Goal: Information Seeking & Learning: Learn about a topic

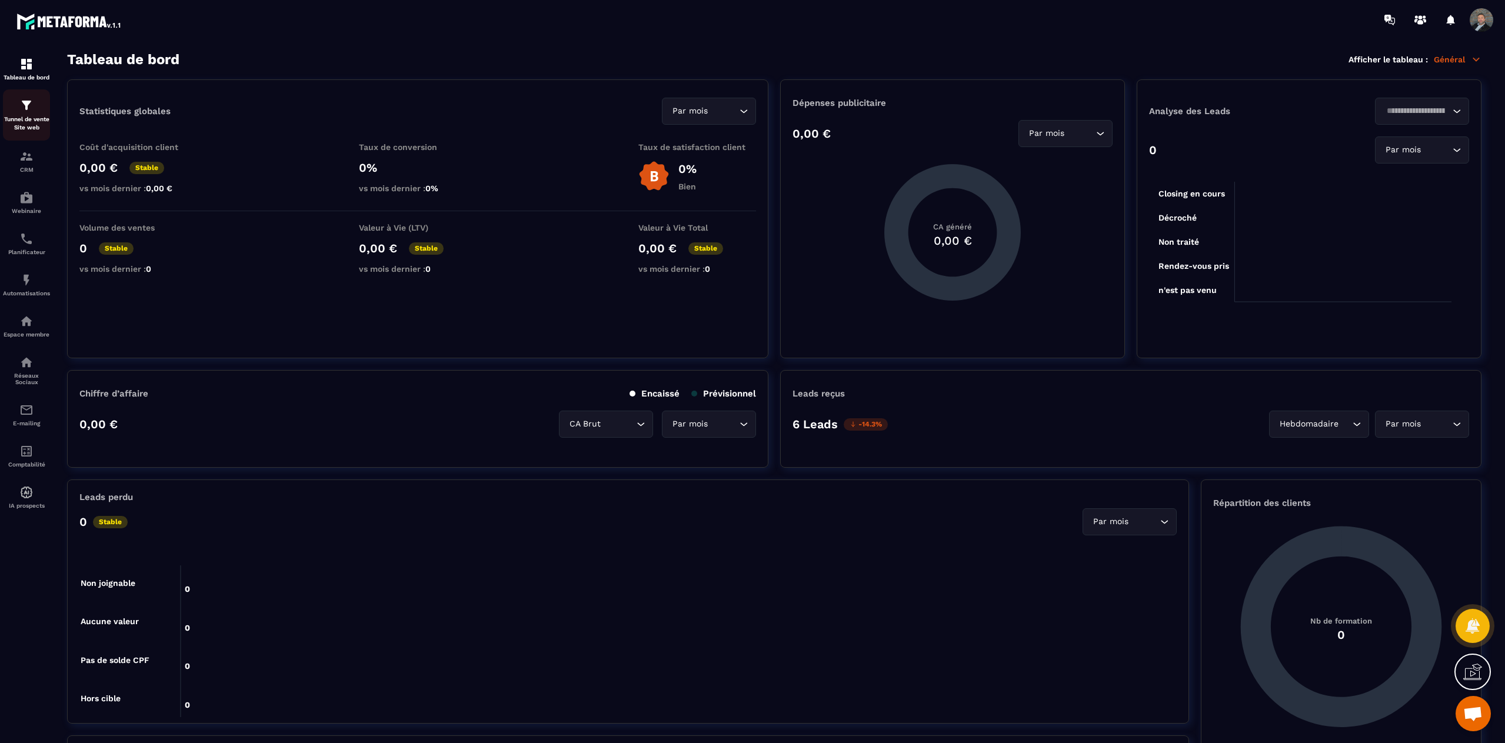
click at [23, 112] on div "Tunnel de vente Site web" at bounding box center [26, 115] width 47 height 34
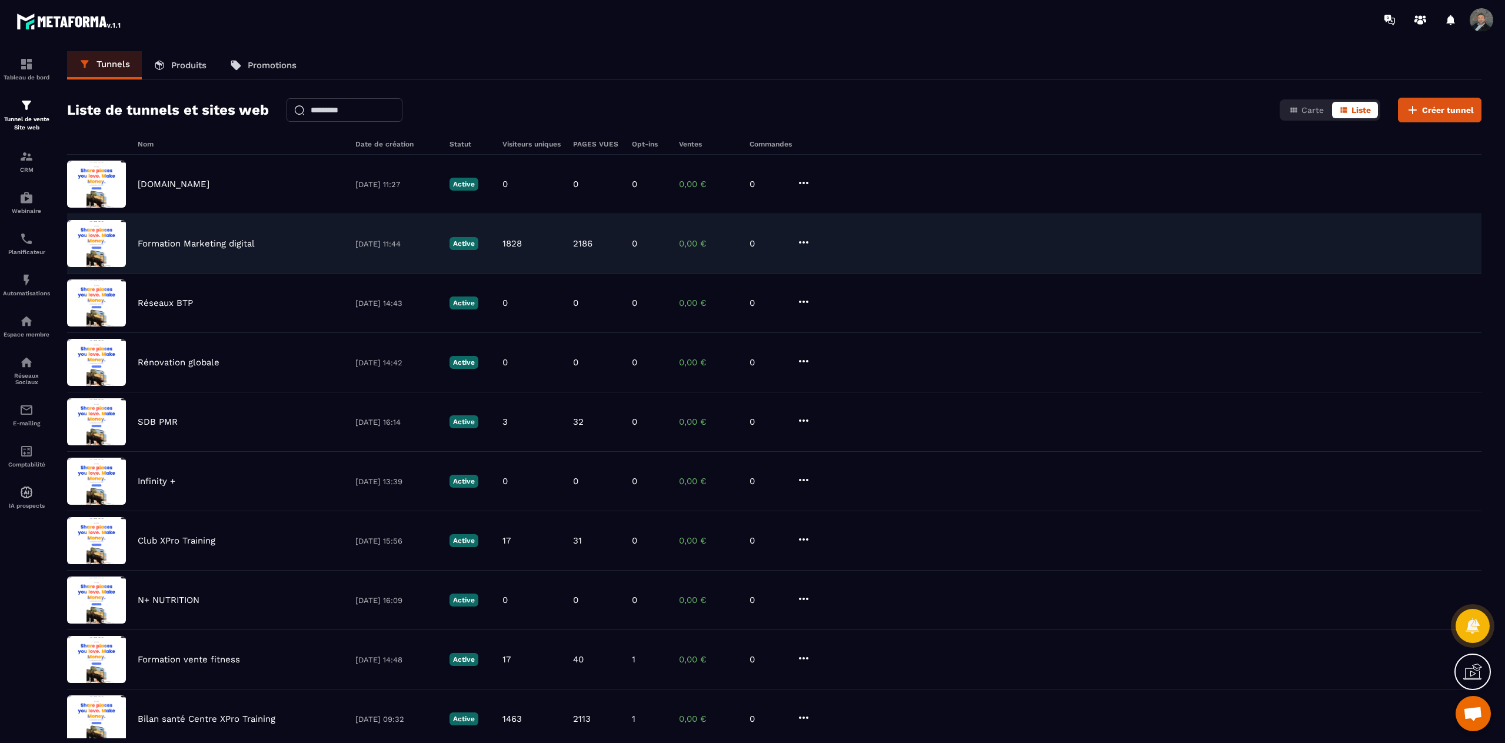
click at [230, 238] on div "Formation Marketing digital [DATE] 11:44 Active 1828 2186 0 0,00 € 0" at bounding box center [774, 243] width 1415 height 59
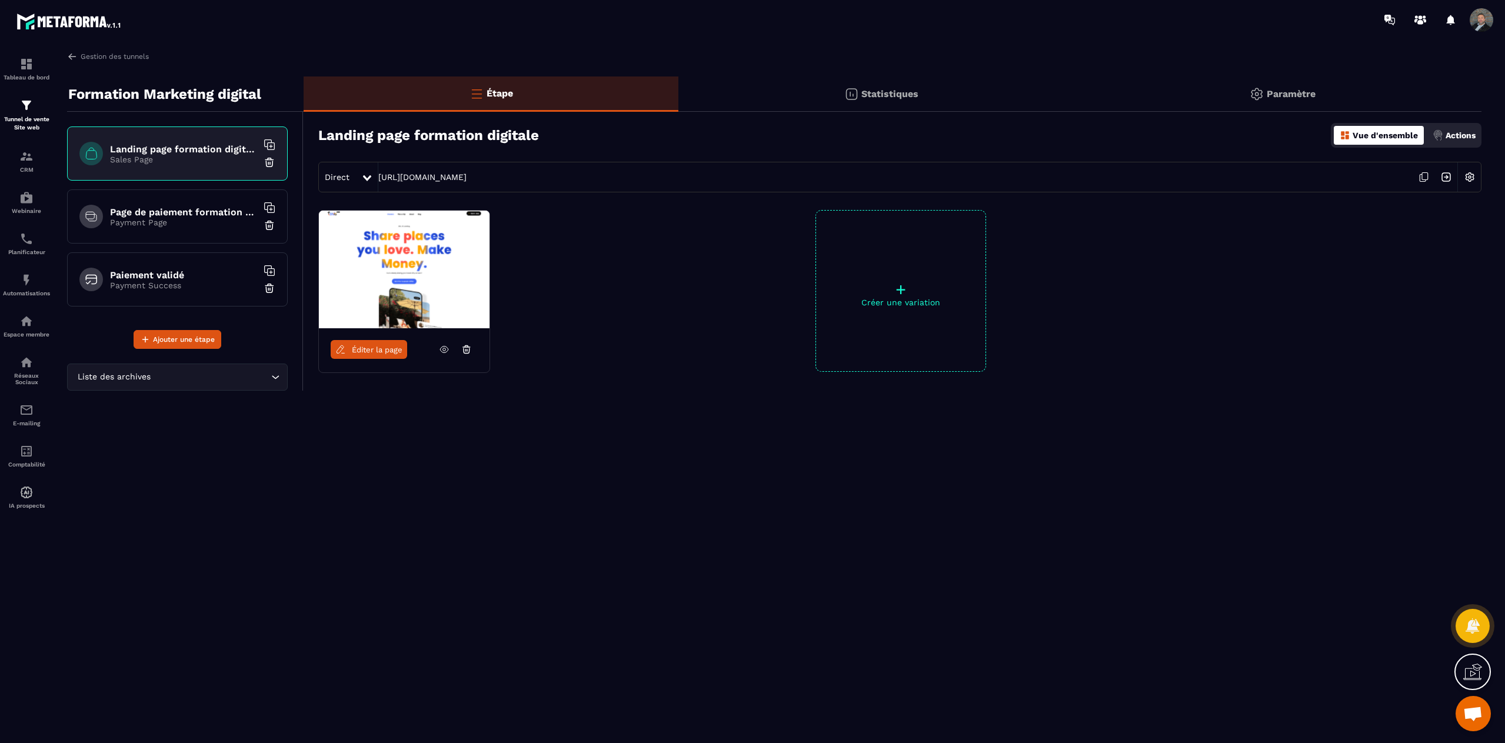
click at [868, 91] on p "Statistiques" at bounding box center [890, 93] width 57 height 11
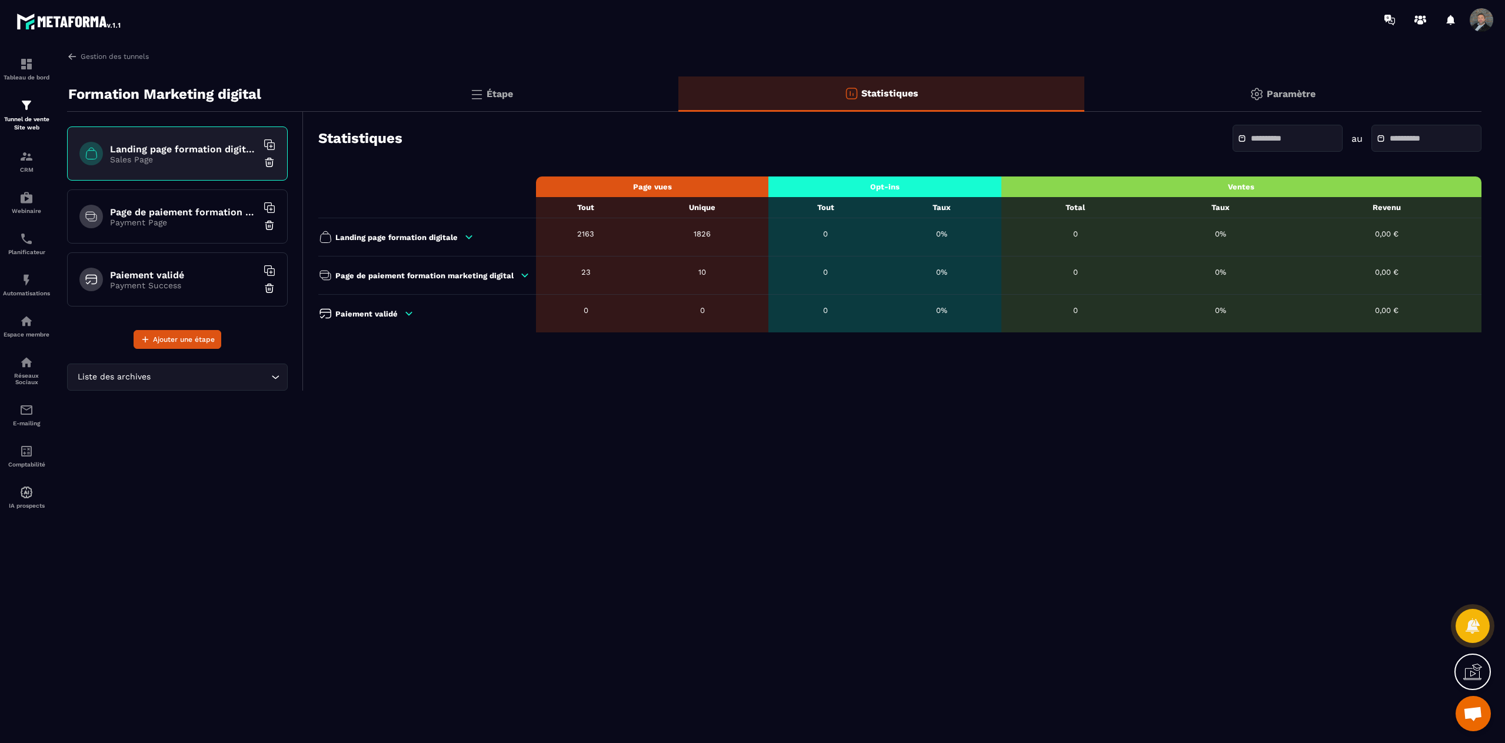
click at [1260, 141] on input "text" at bounding box center [1292, 138] width 82 height 9
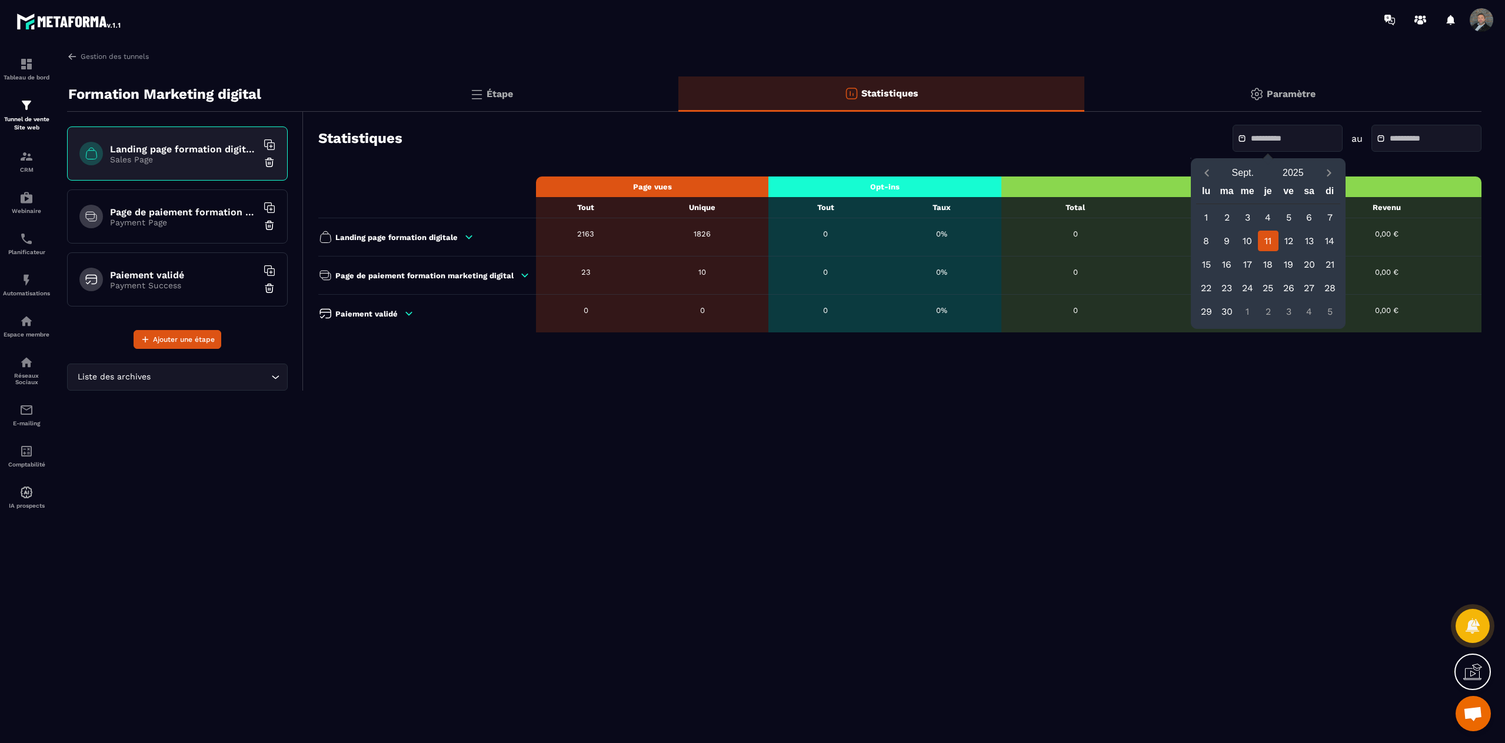
click at [1265, 239] on div "11" at bounding box center [1268, 241] width 21 height 21
type input "**********"
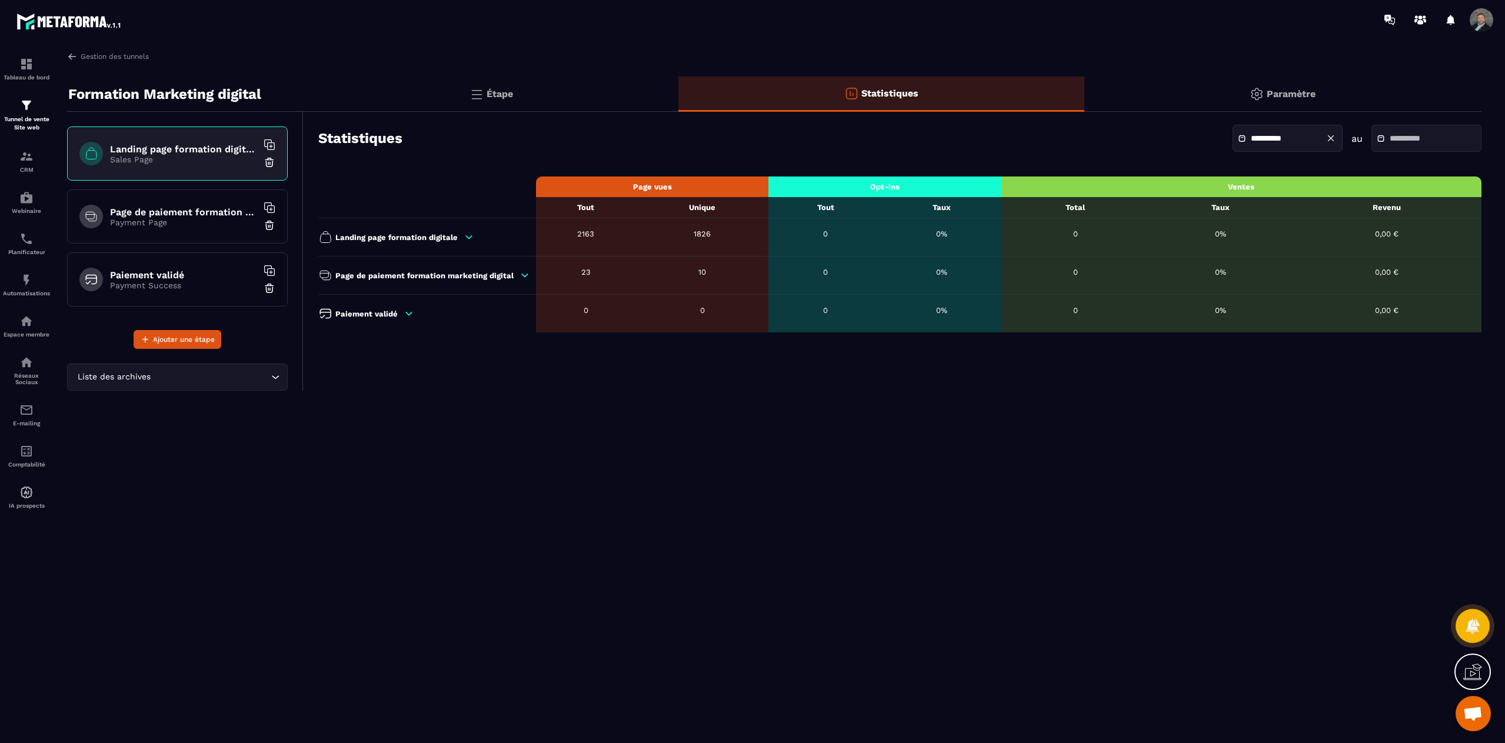
click at [1377, 138] on span at bounding box center [1384, 138] width 14 height 8
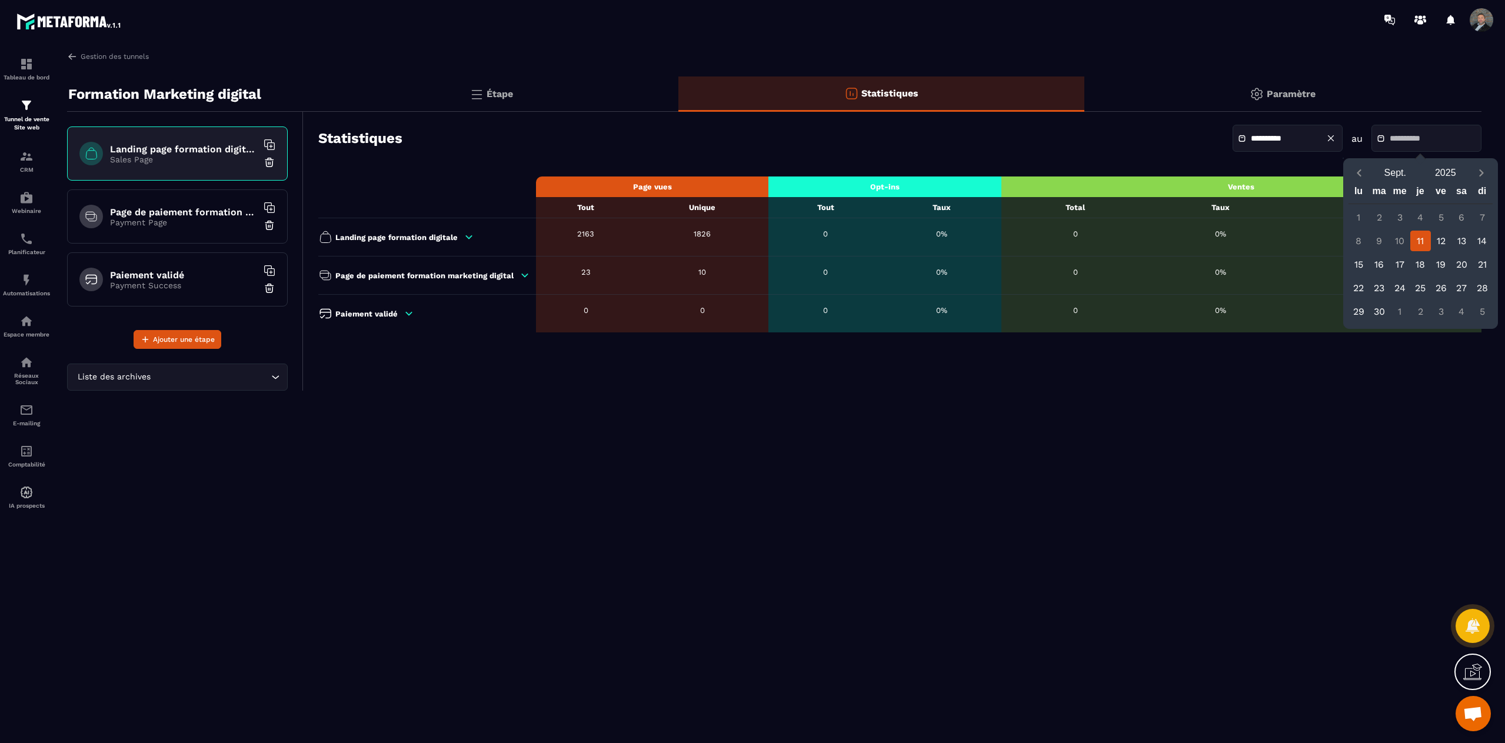
click at [1421, 234] on div "11" at bounding box center [1421, 241] width 21 height 21
type input "**********"
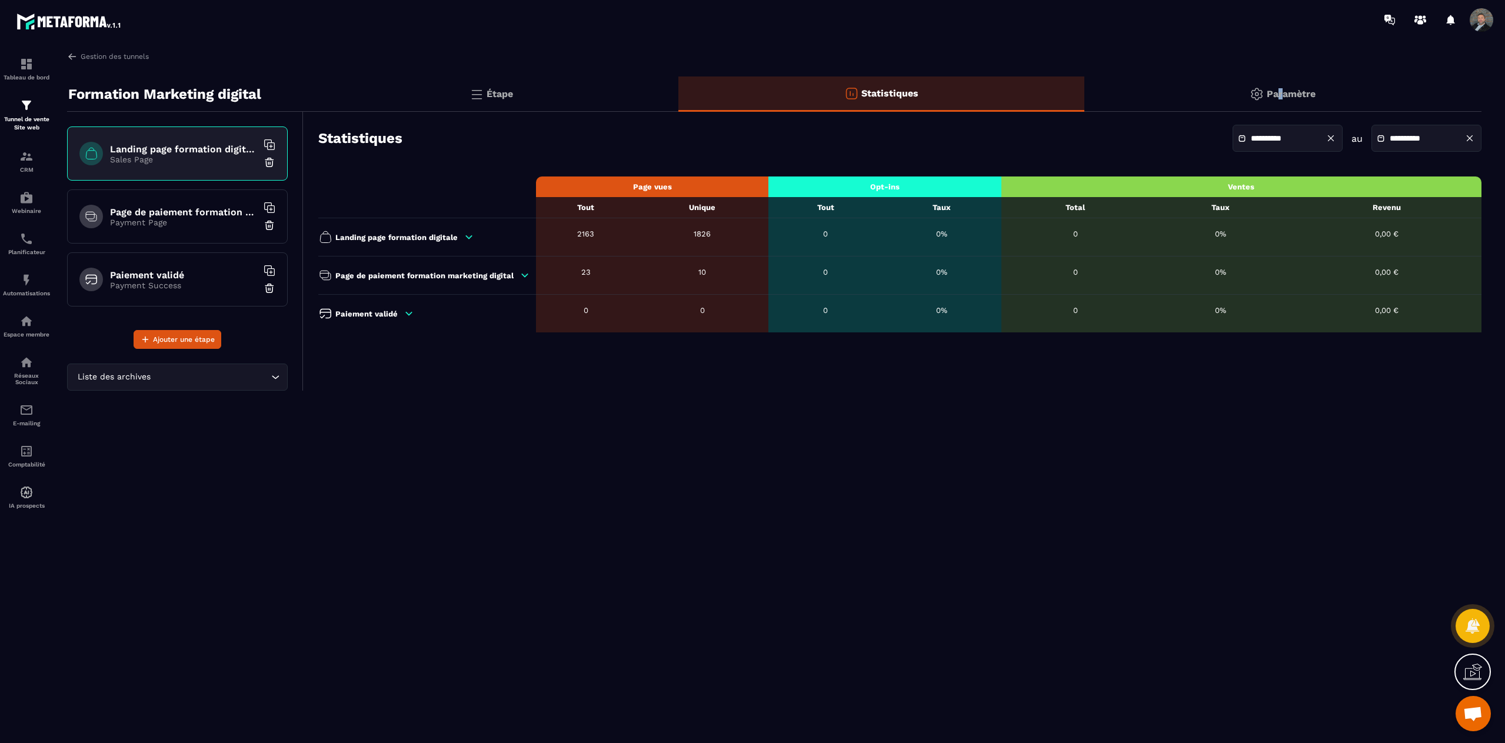
click at [1281, 95] on p "Paramètre" at bounding box center [1291, 93] width 49 height 11
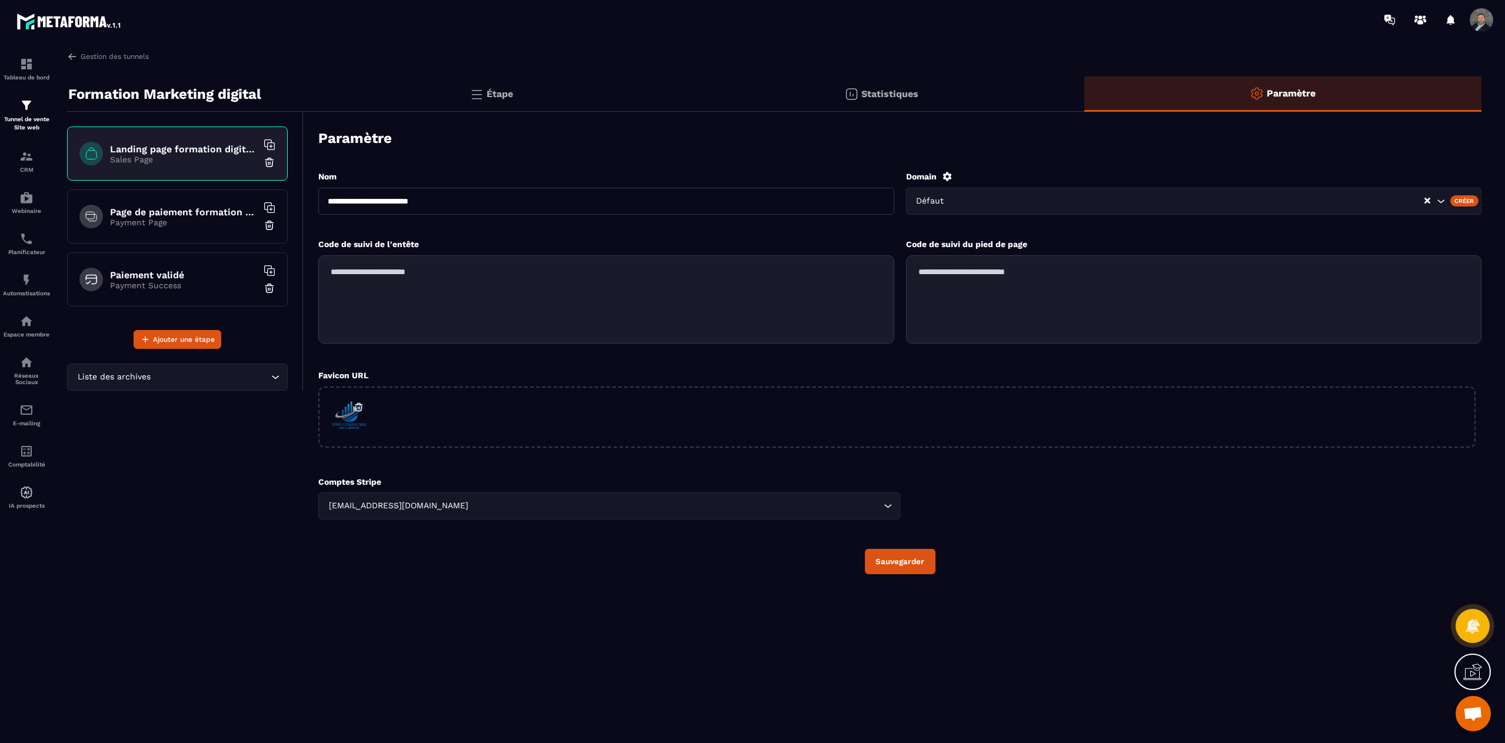
click at [879, 92] on p "Statistiques" at bounding box center [890, 93] width 57 height 11
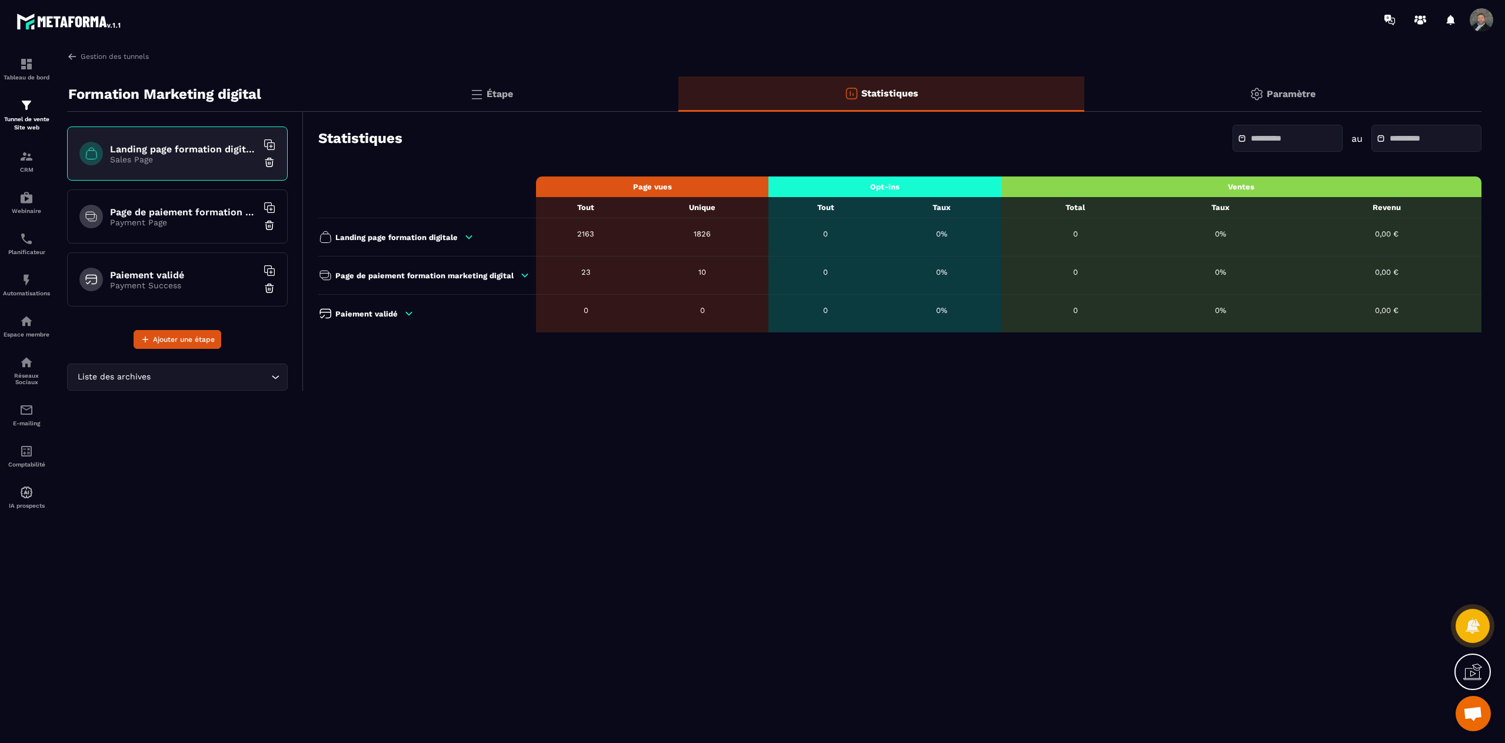
click at [493, 95] on p "Étape" at bounding box center [500, 93] width 26 height 11
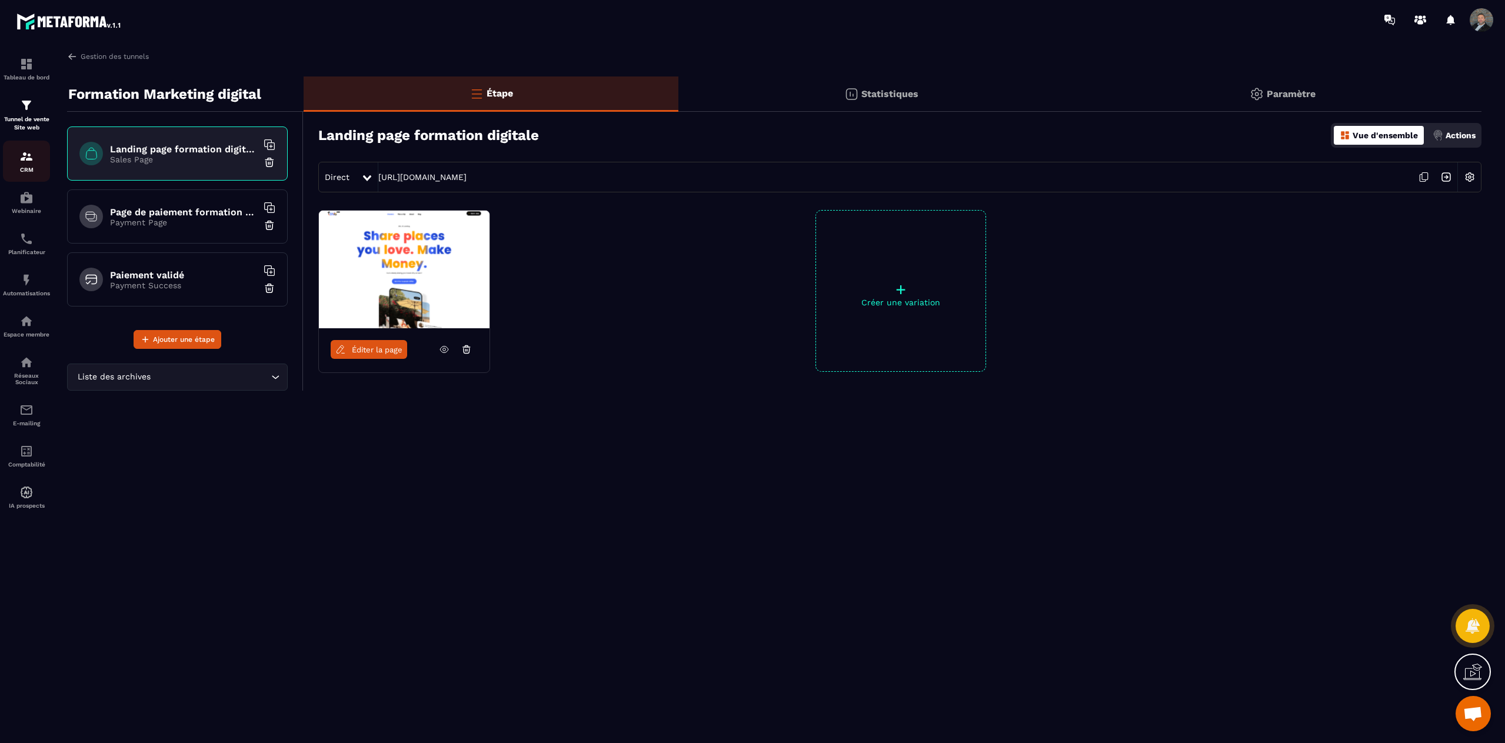
click at [26, 154] on img at bounding box center [26, 156] width 14 height 14
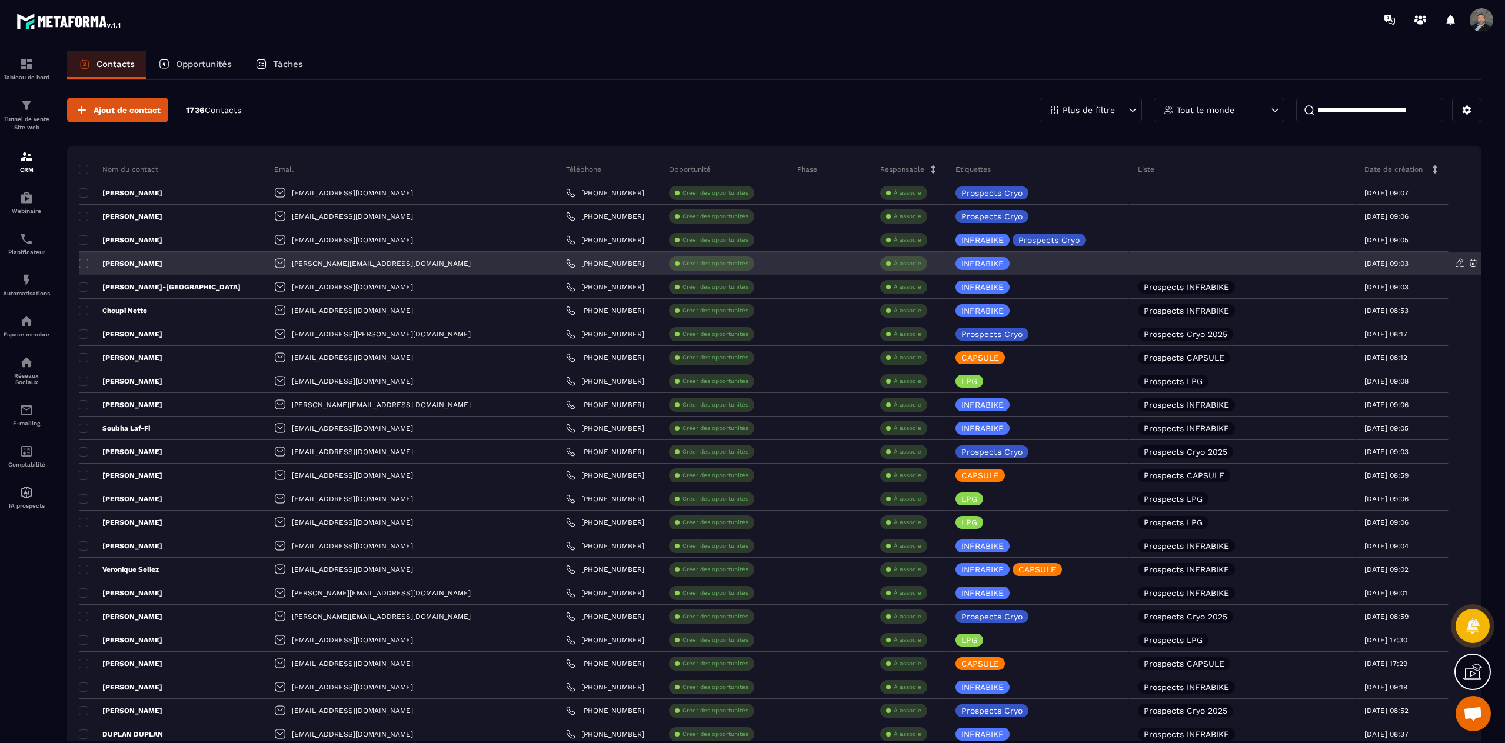
click at [86, 262] on span at bounding box center [83, 263] width 9 height 9
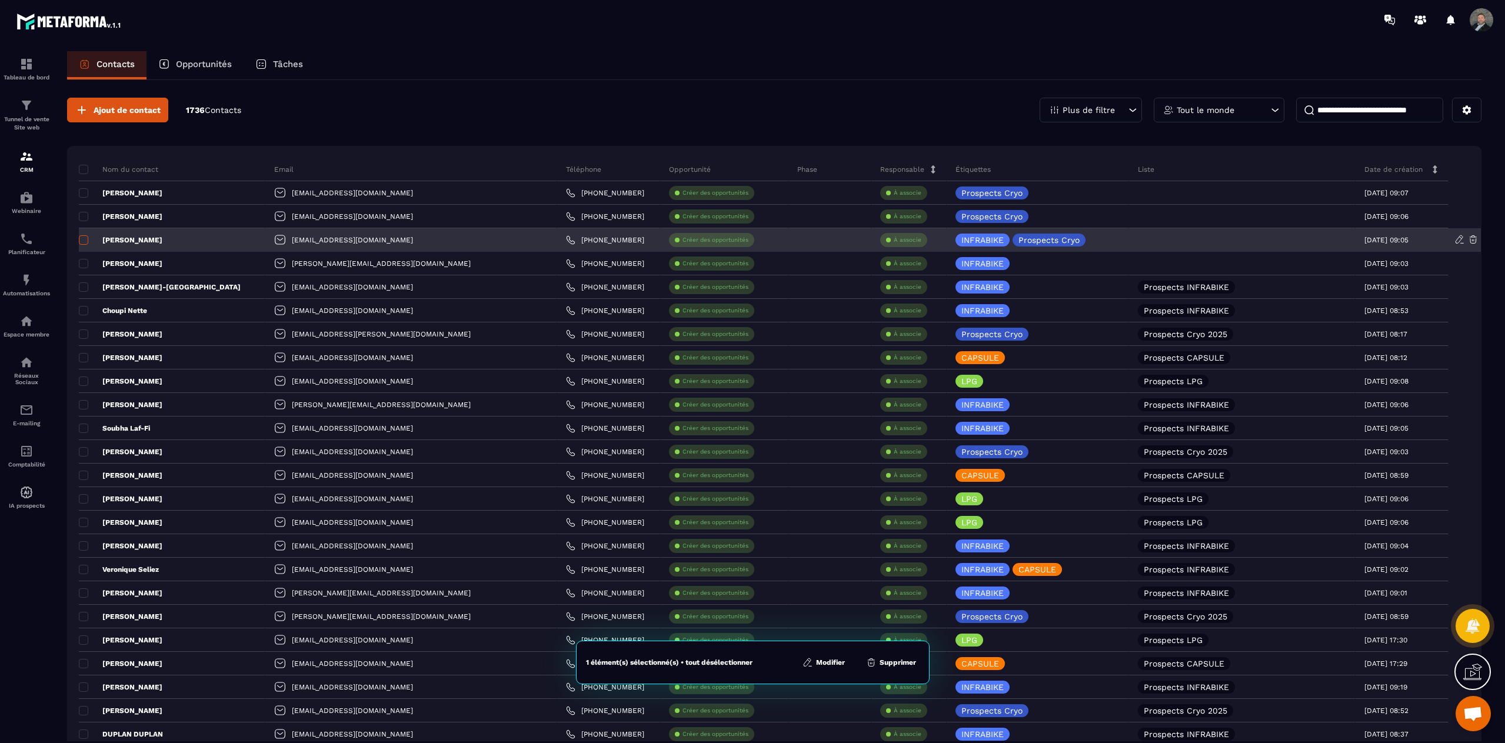
click at [84, 238] on span at bounding box center [83, 239] width 9 height 9
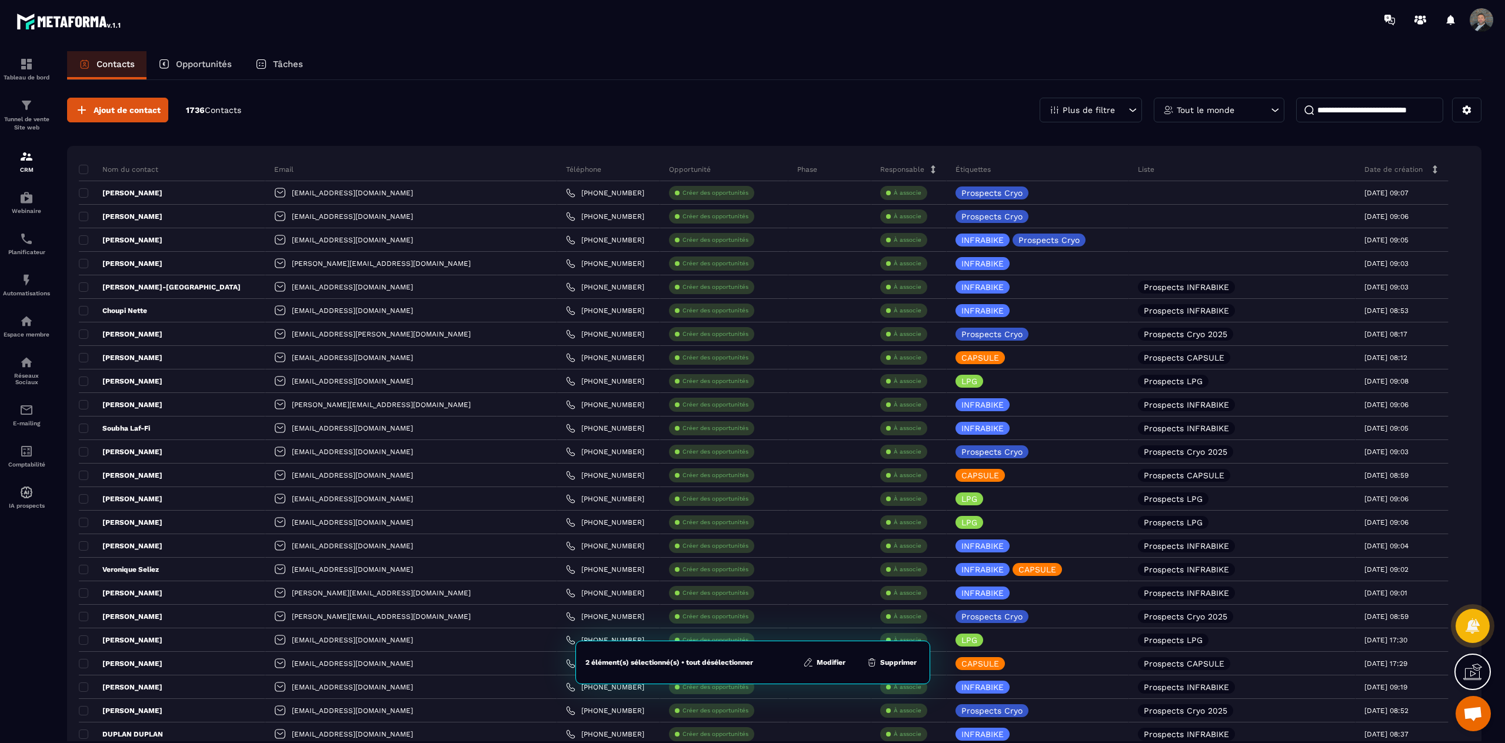
click at [835, 664] on button "Modifier" at bounding box center [824, 663] width 49 height 12
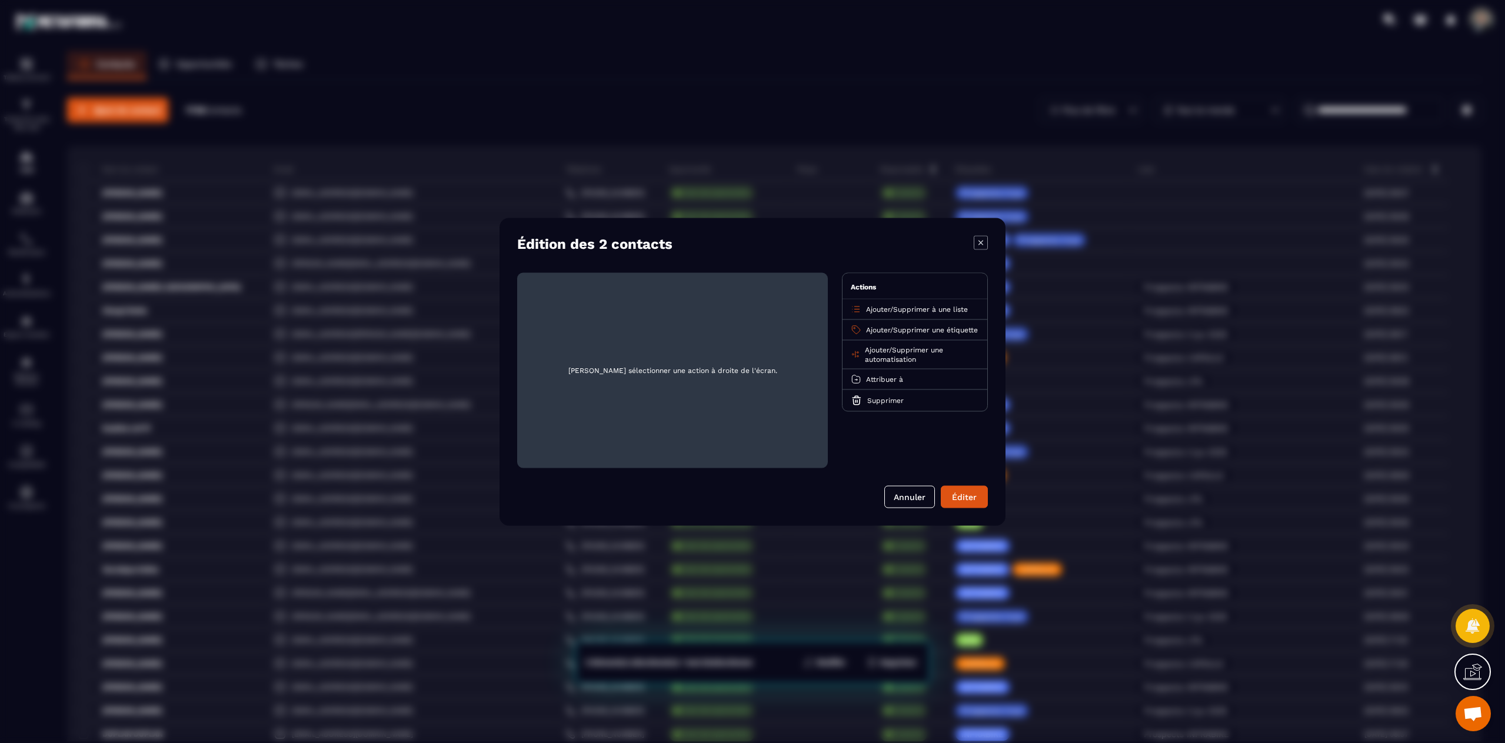
click at [889, 308] on span "Ajouter" at bounding box center [878, 309] width 24 height 8
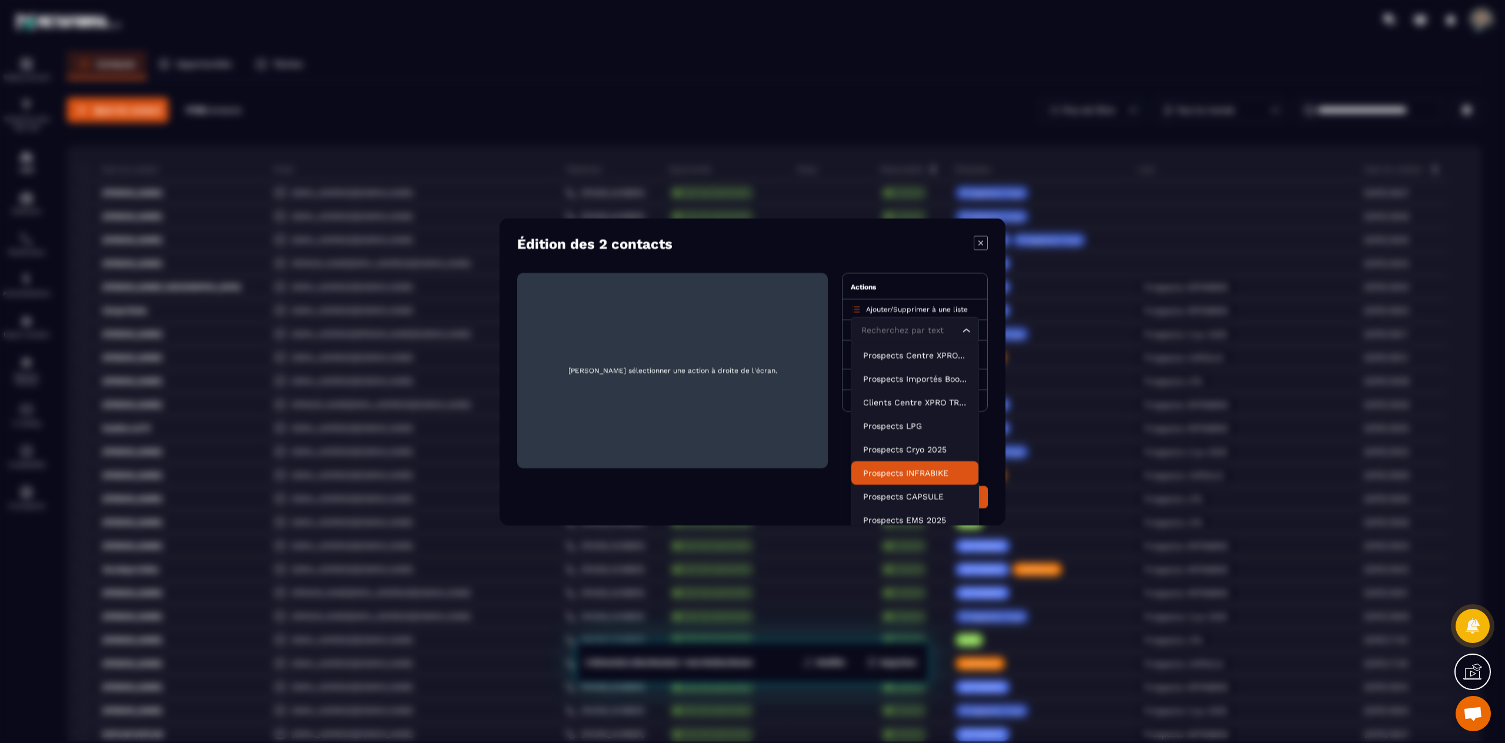
click at [910, 472] on p "Prospects INFRABIKE" at bounding box center [915, 473] width 104 height 12
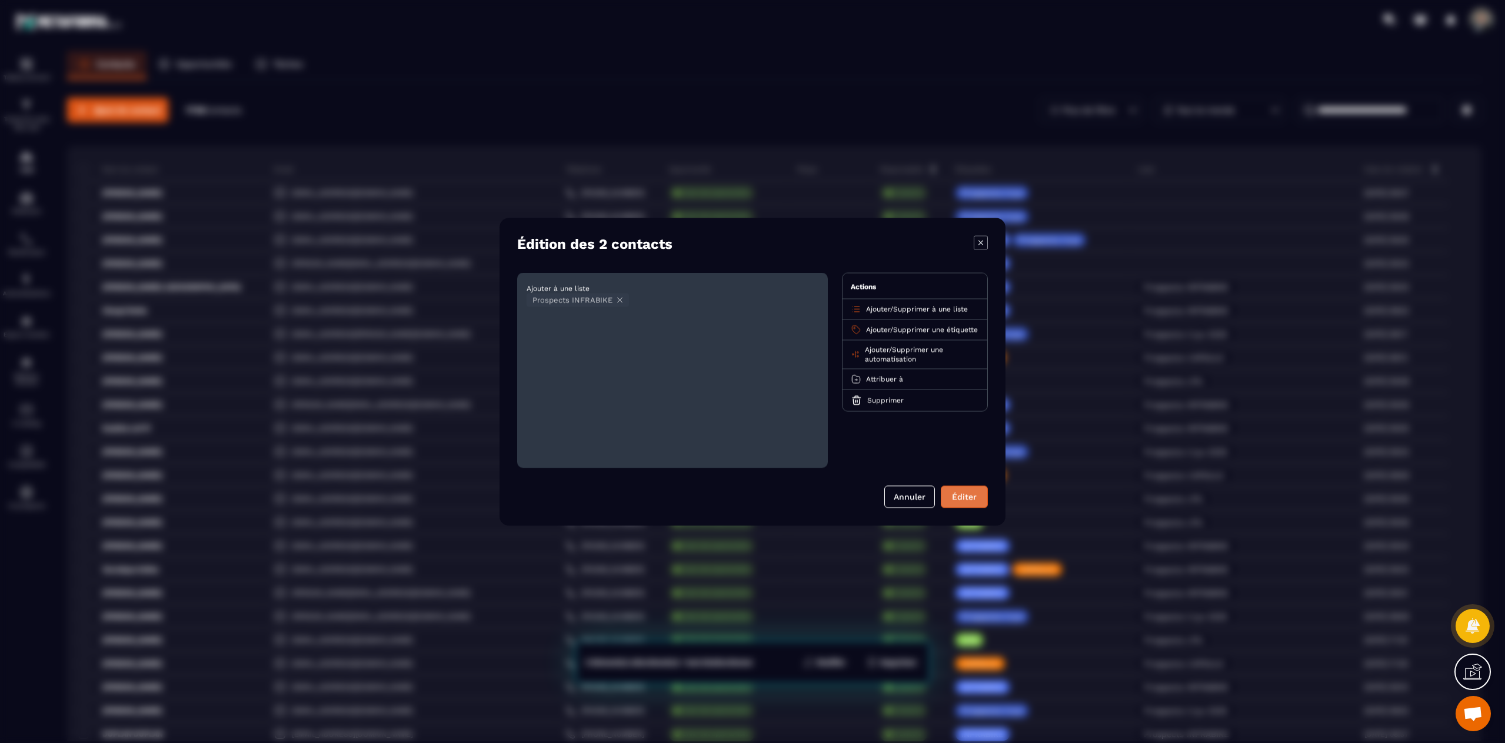
click at [962, 492] on button "Éditer" at bounding box center [964, 497] width 47 height 22
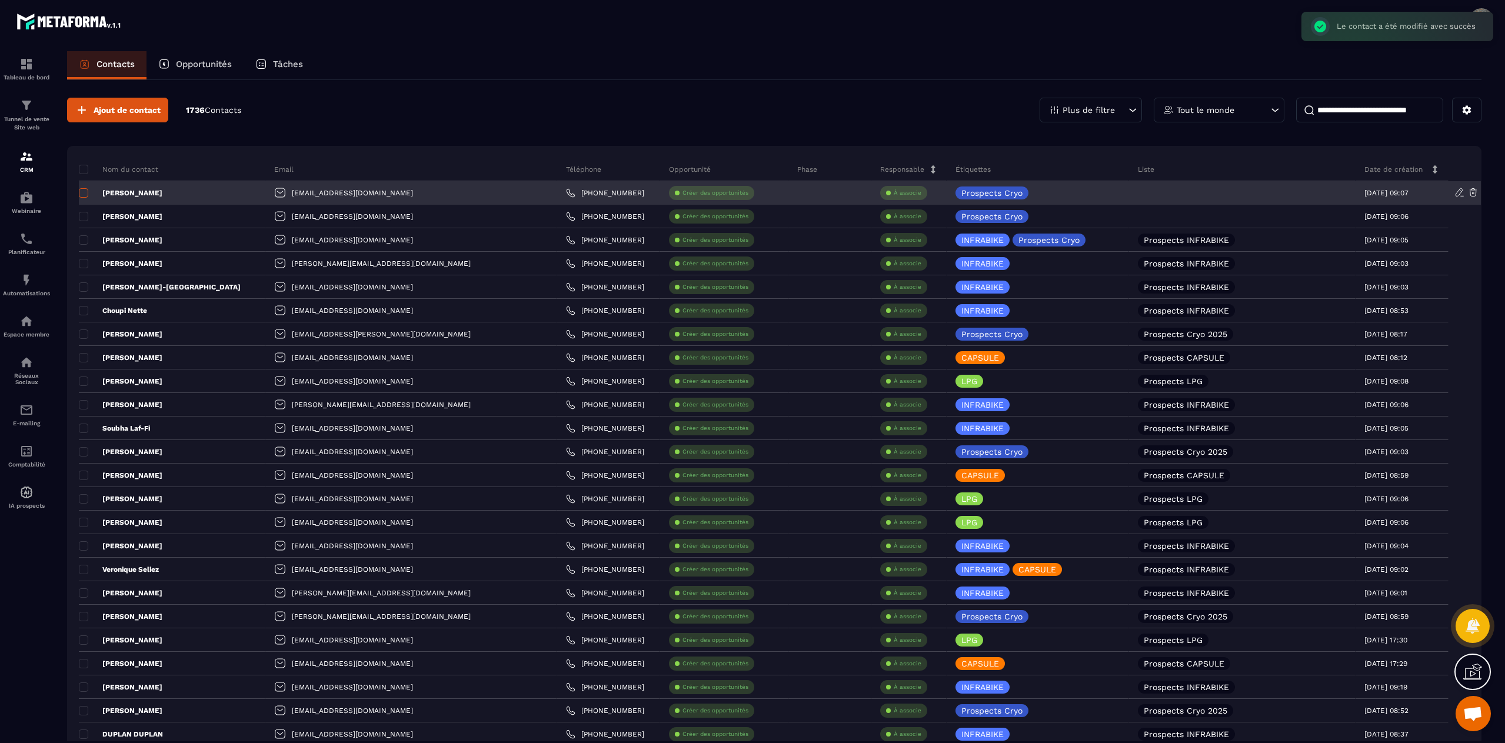
click at [85, 193] on span at bounding box center [83, 192] width 9 height 9
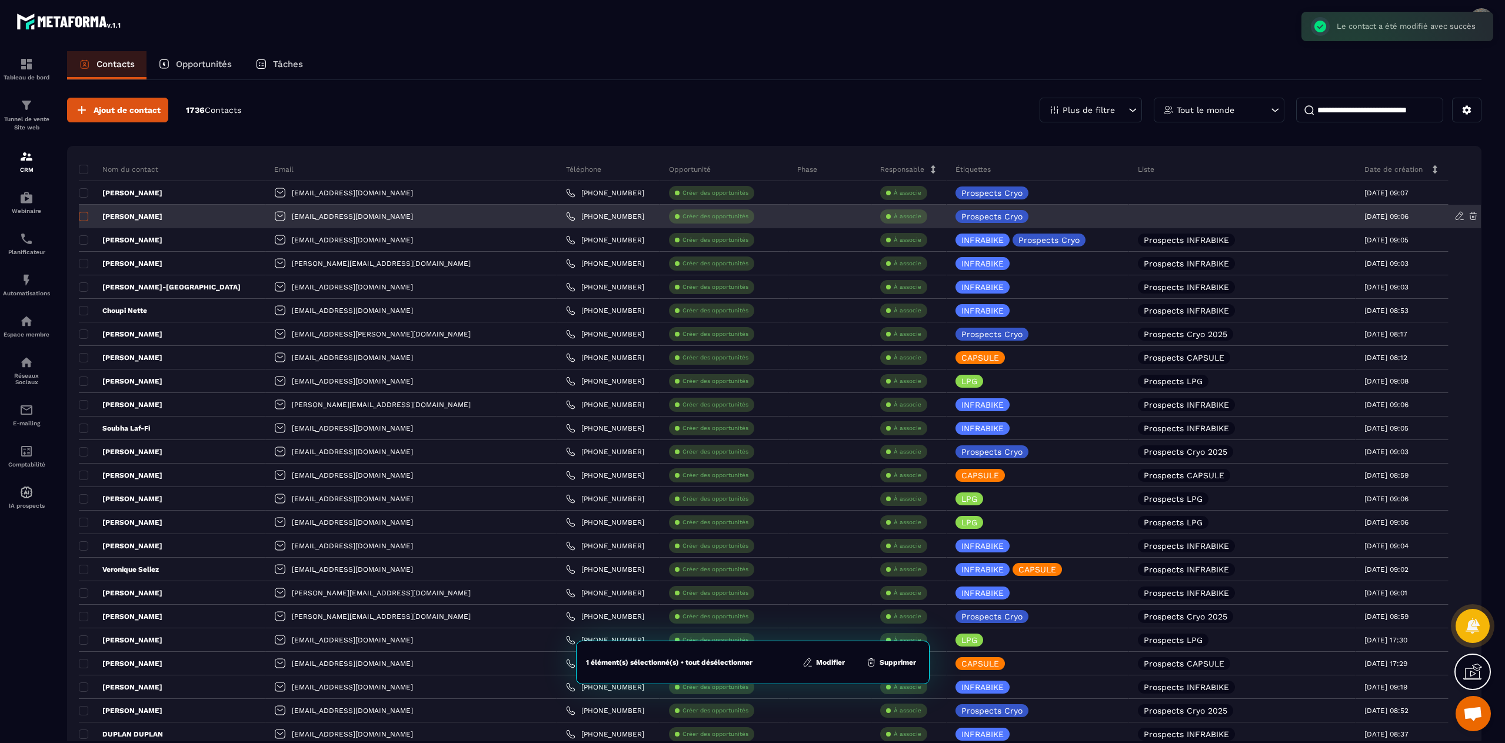
click at [82, 221] on span at bounding box center [83, 216] width 9 height 9
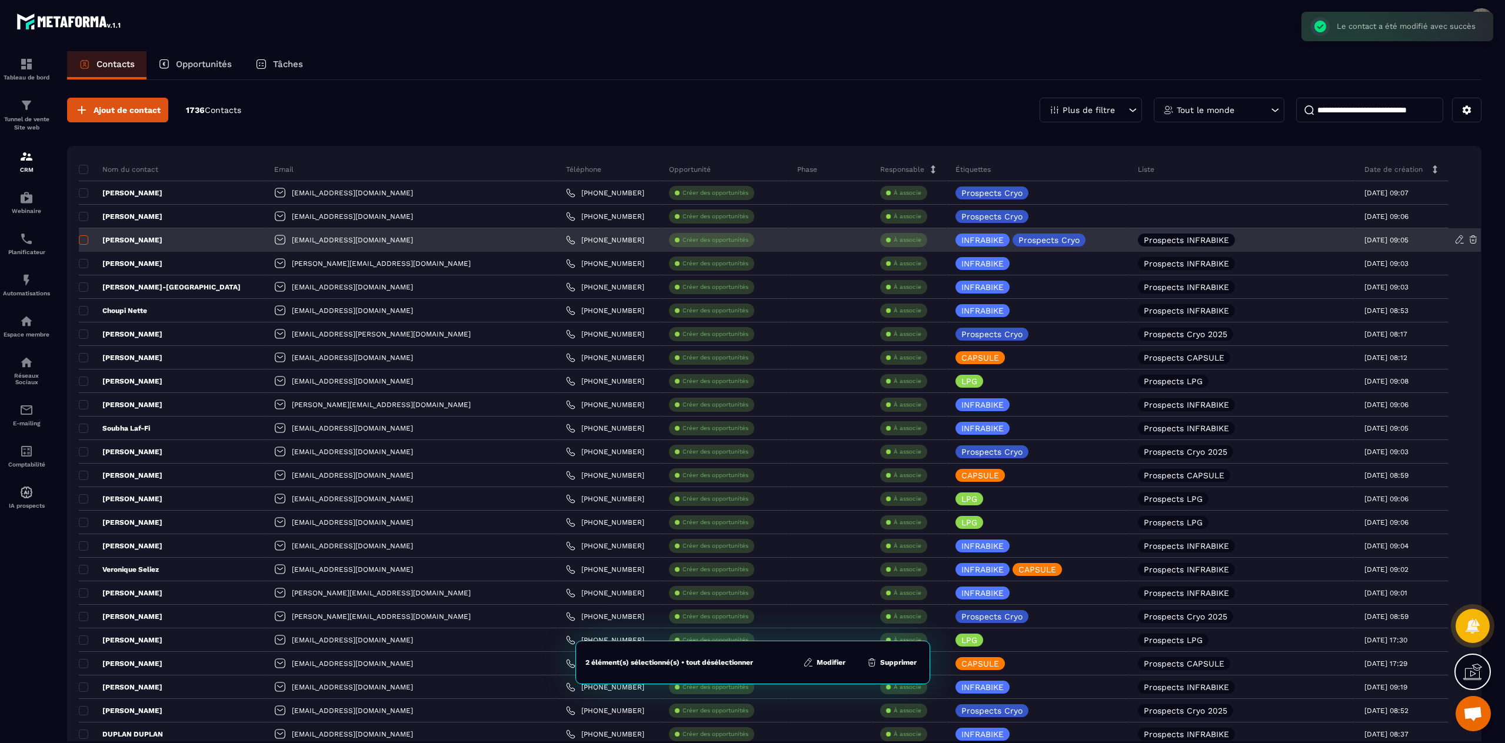
click at [82, 242] on span at bounding box center [83, 239] width 9 height 9
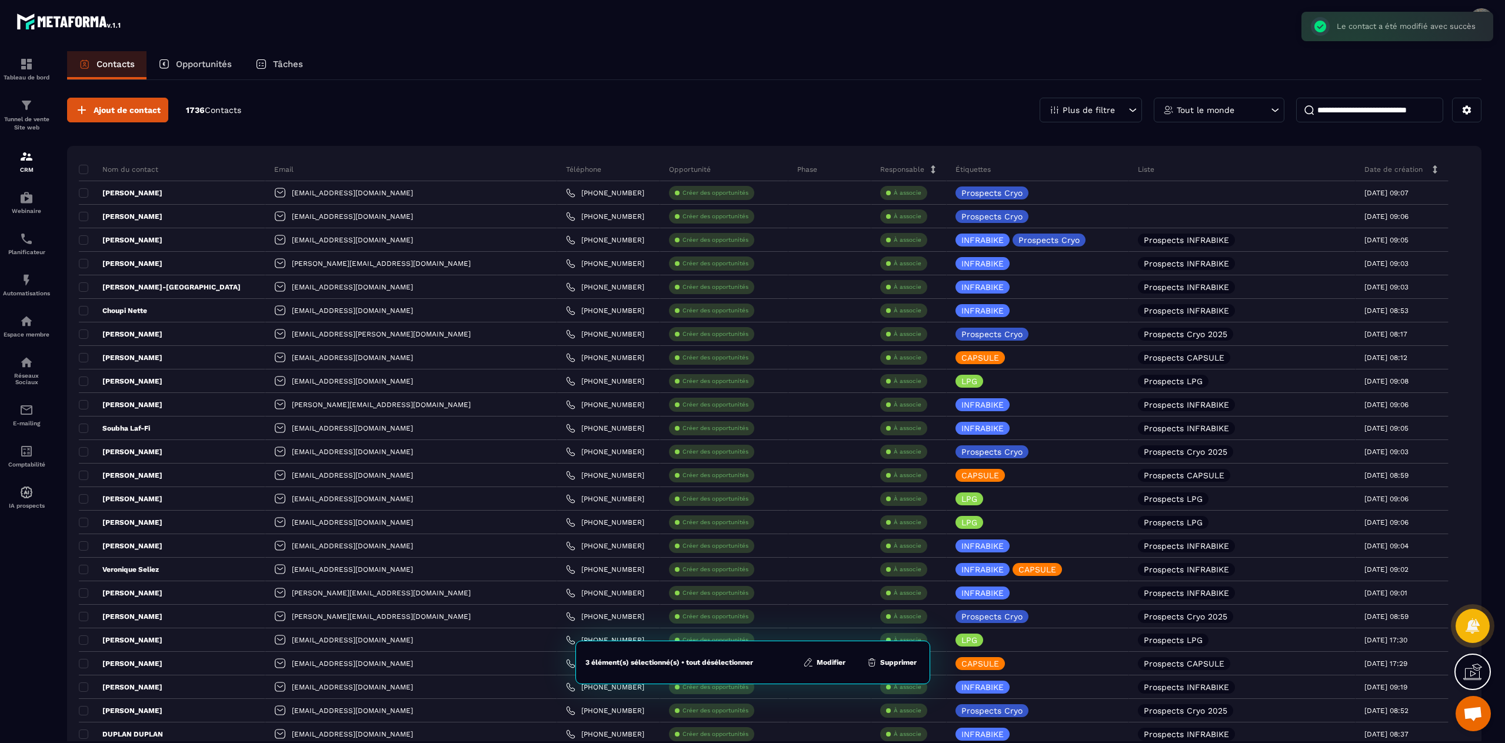
click at [834, 667] on button "Modifier" at bounding box center [824, 663] width 49 height 12
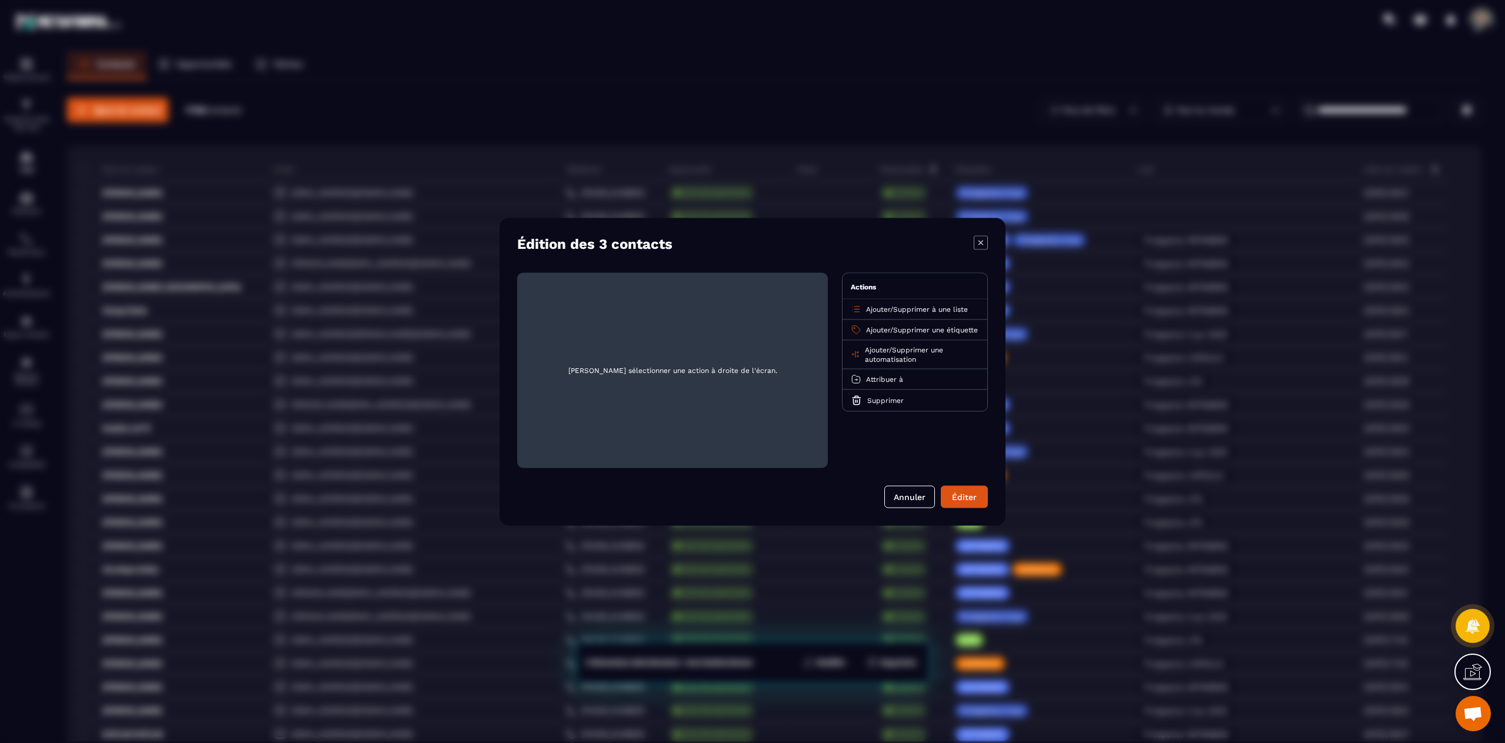
click at [886, 305] on span "Ajouter" at bounding box center [878, 309] width 24 height 8
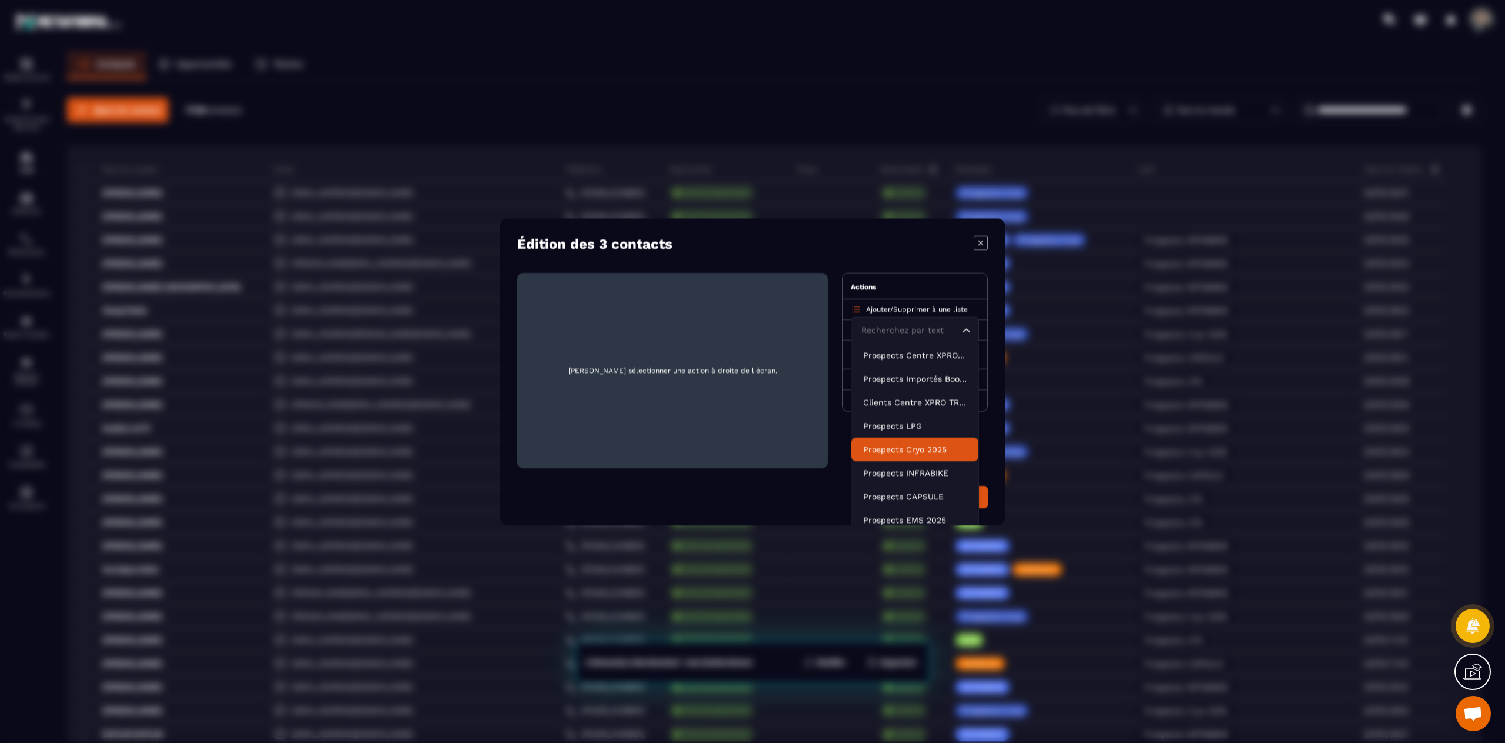
click at [915, 455] on p "Prospects Cryo 2025" at bounding box center [915, 449] width 104 height 12
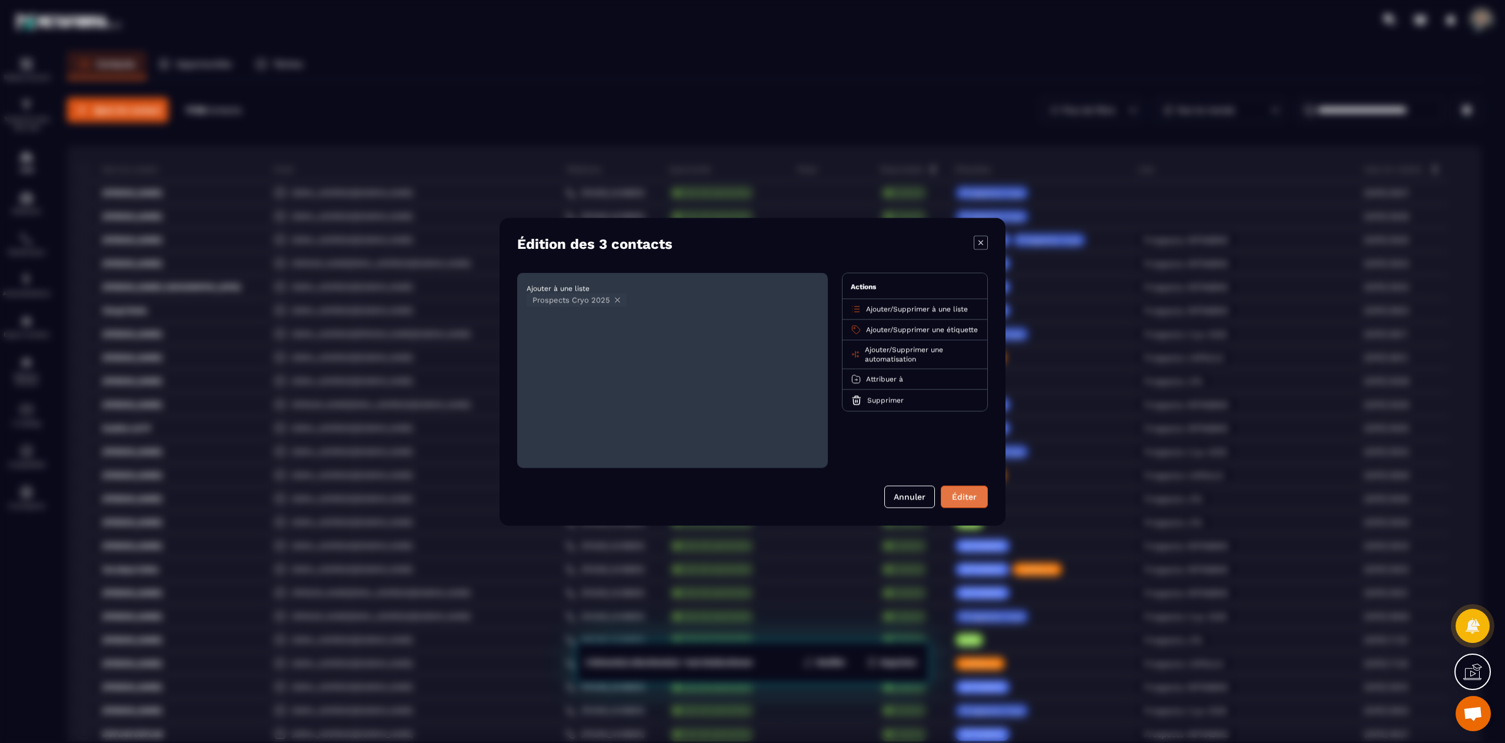
click at [970, 494] on button "Éditer" at bounding box center [964, 497] width 47 height 22
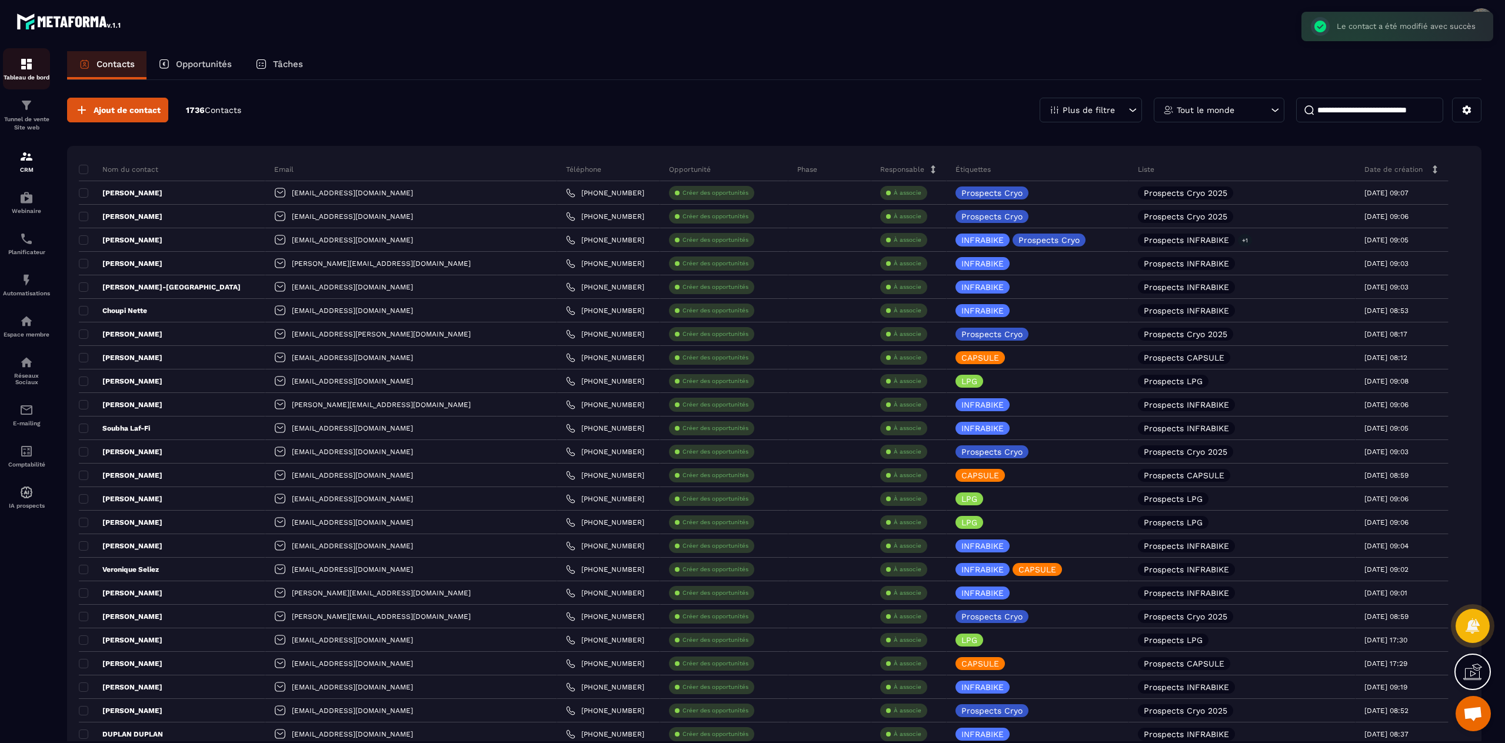
click at [19, 65] on img at bounding box center [26, 64] width 14 height 14
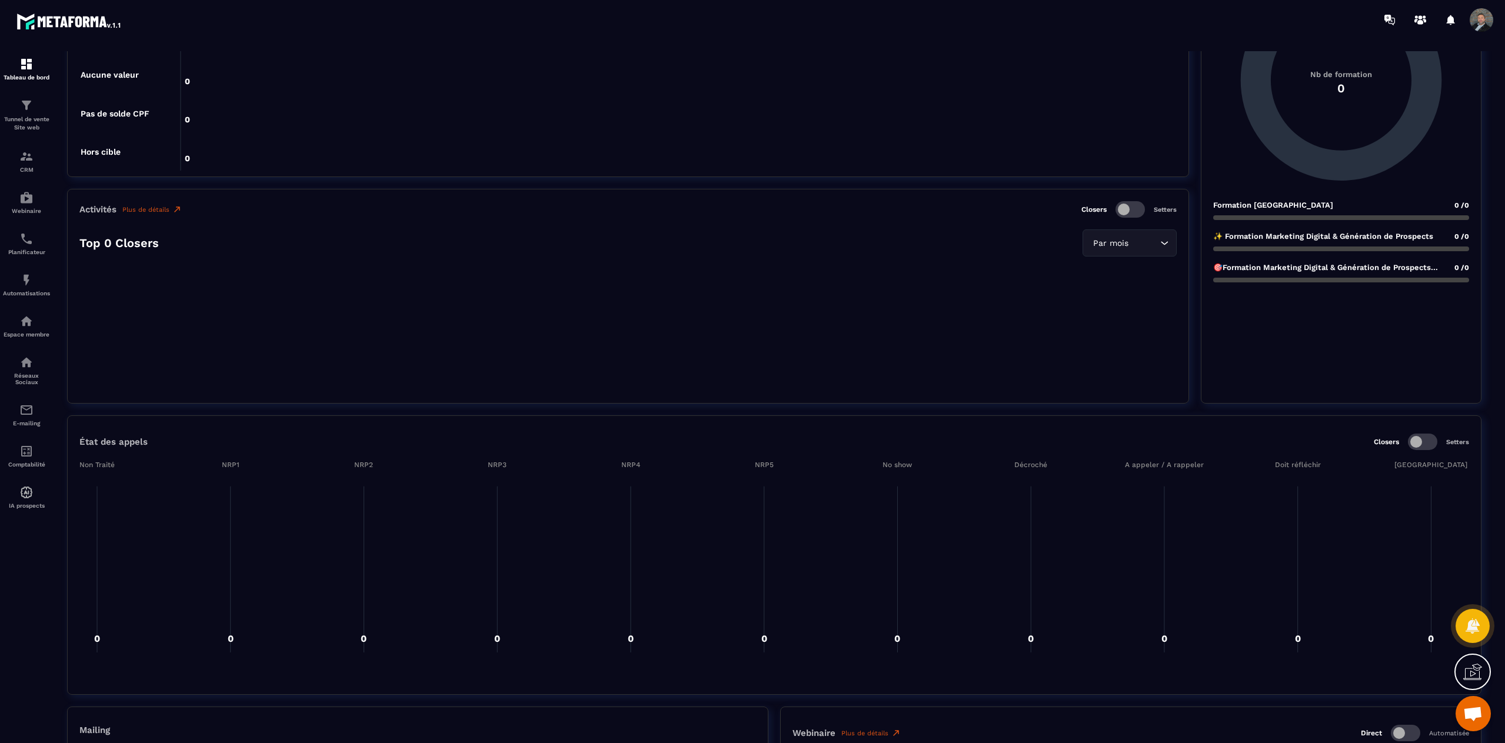
scroll to position [824, 0]
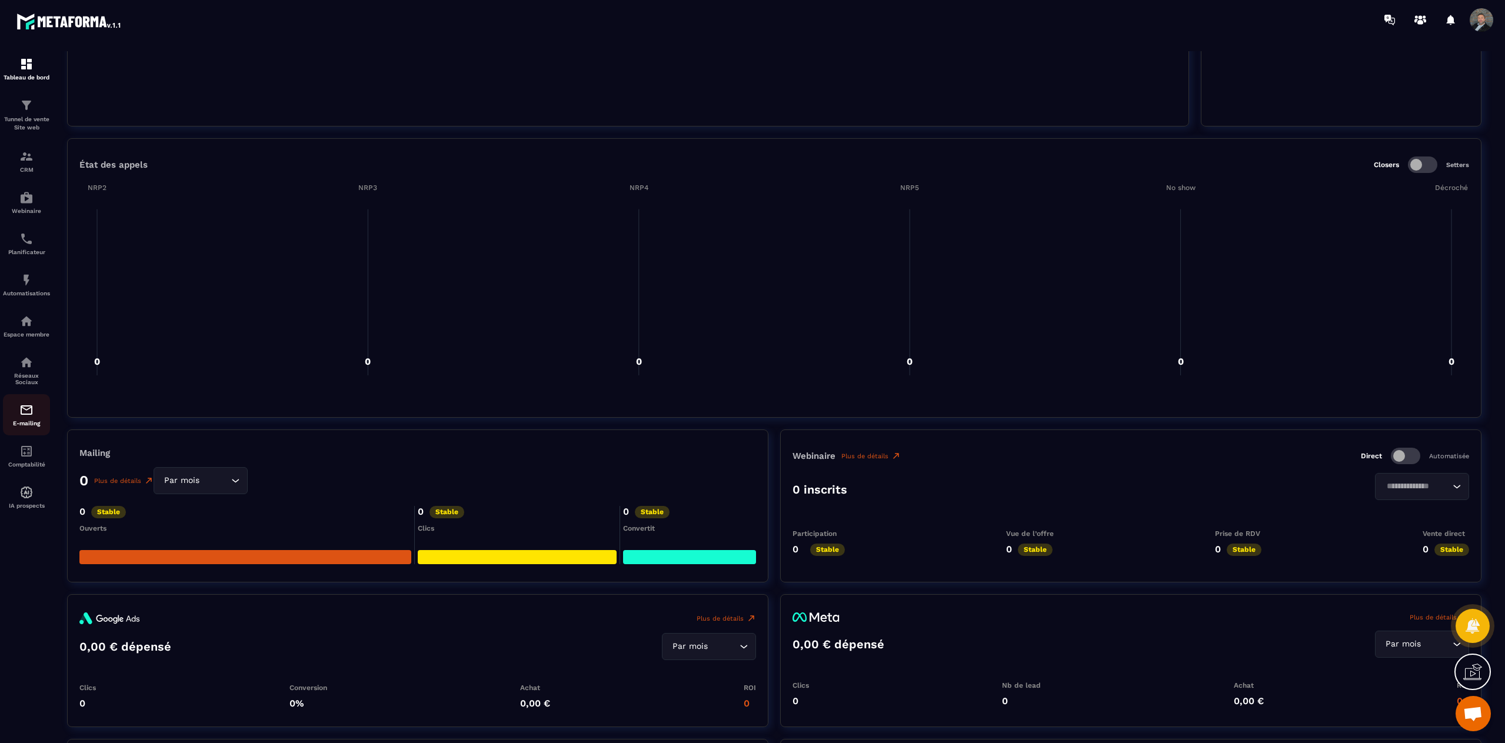
click at [28, 404] on img at bounding box center [26, 410] width 14 height 14
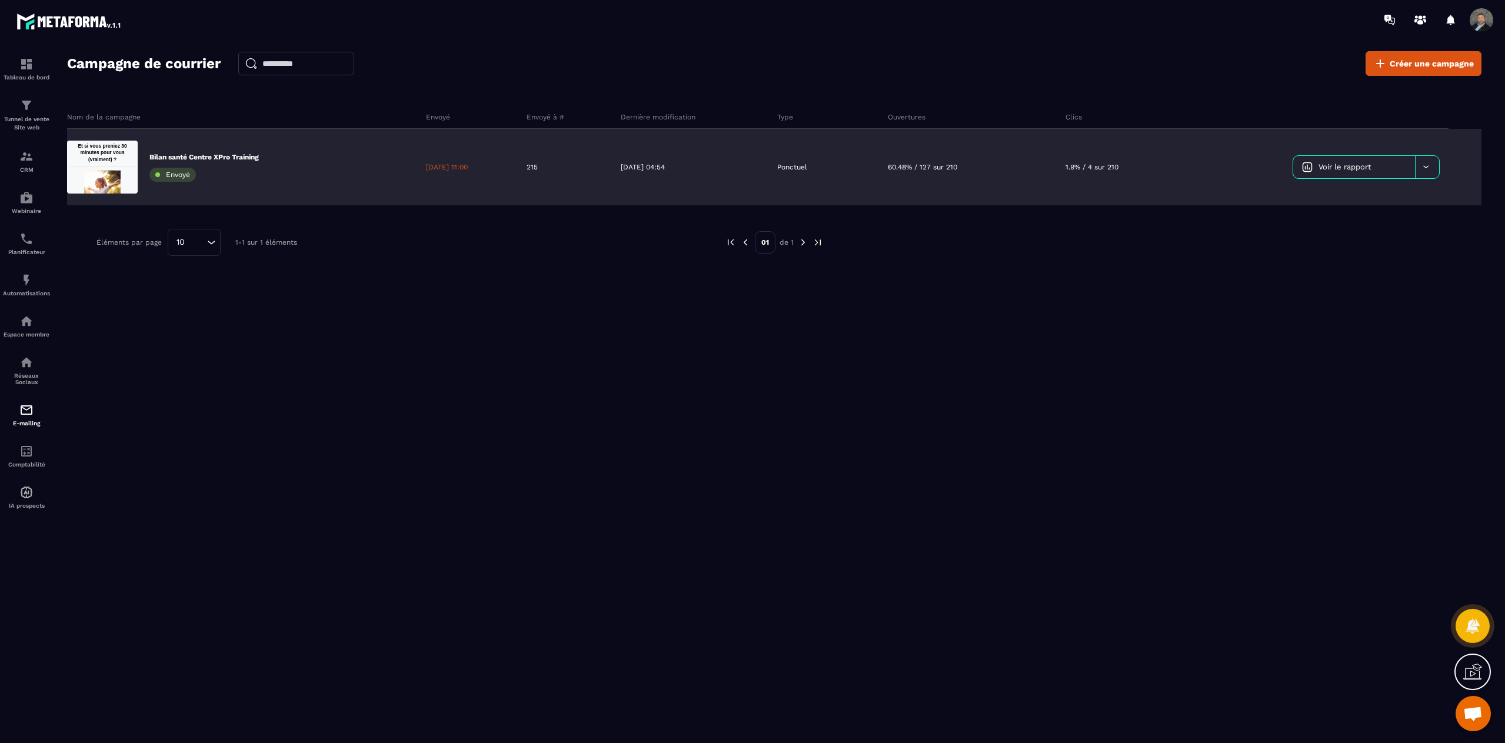
click at [1396, 167] on link "Voir le rapport" at bounding box center [1355, 167] width 122 height 22
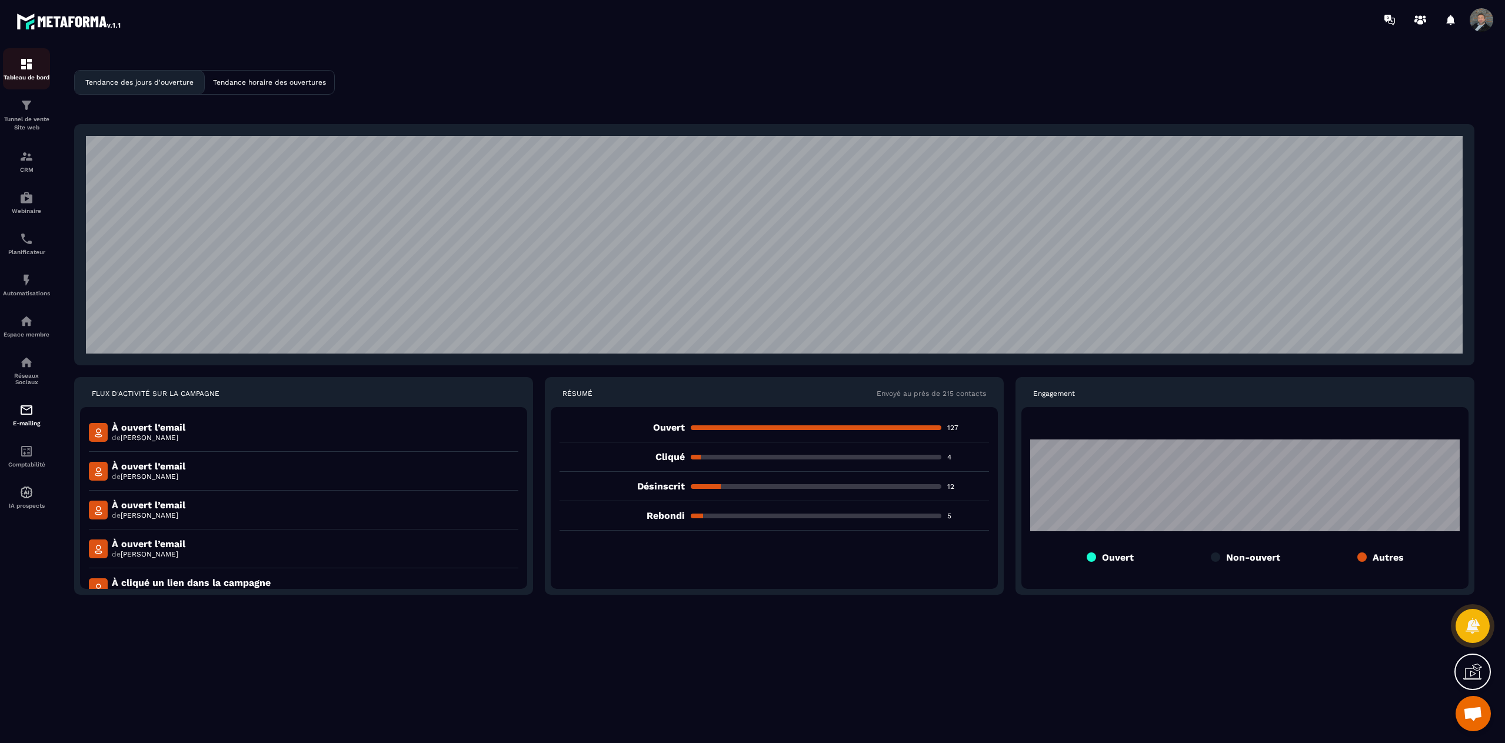
click at [25, 67] on img at bounding box center [26, 64] width 14 height 14
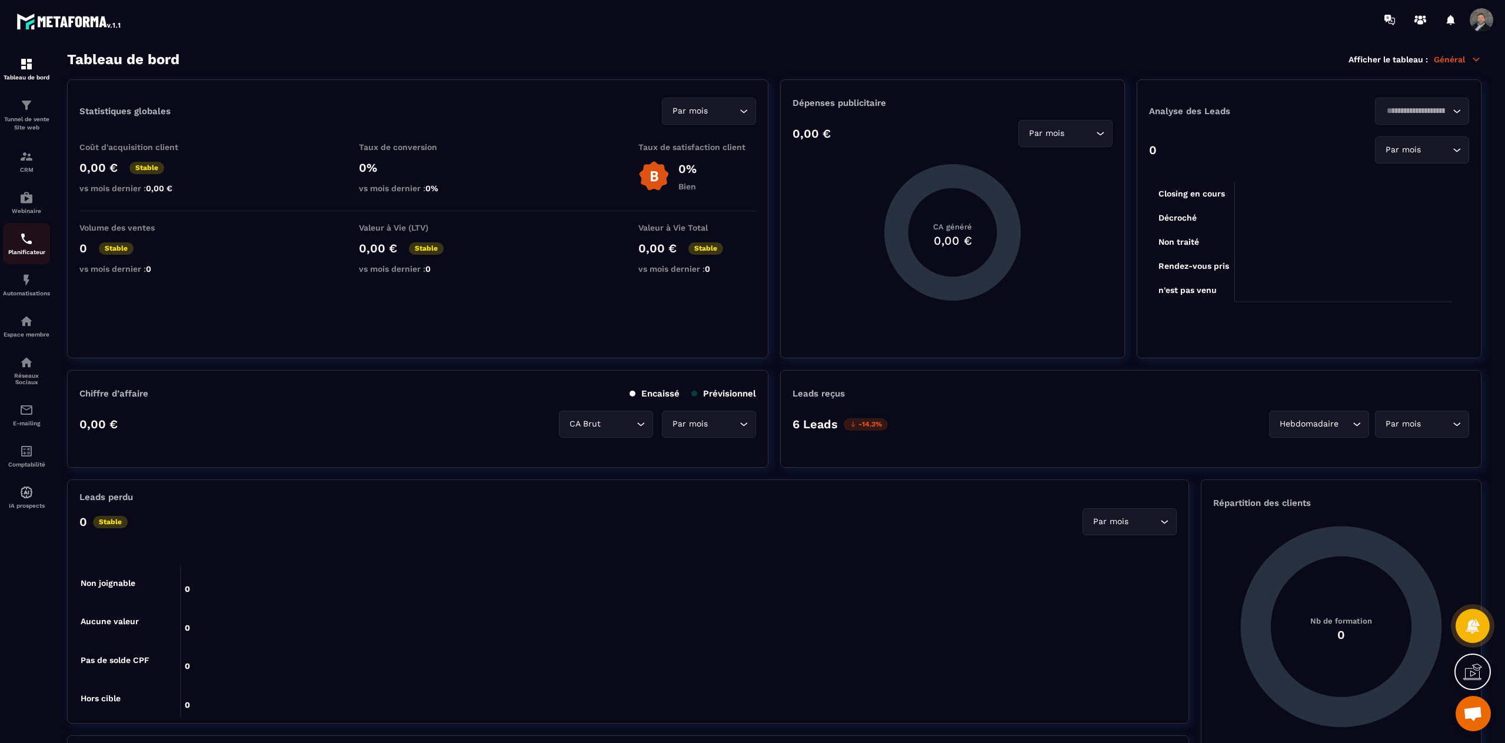
click at [22, 251] on p "Planificateur" at bounding box center [26, 252] width 47 height 6
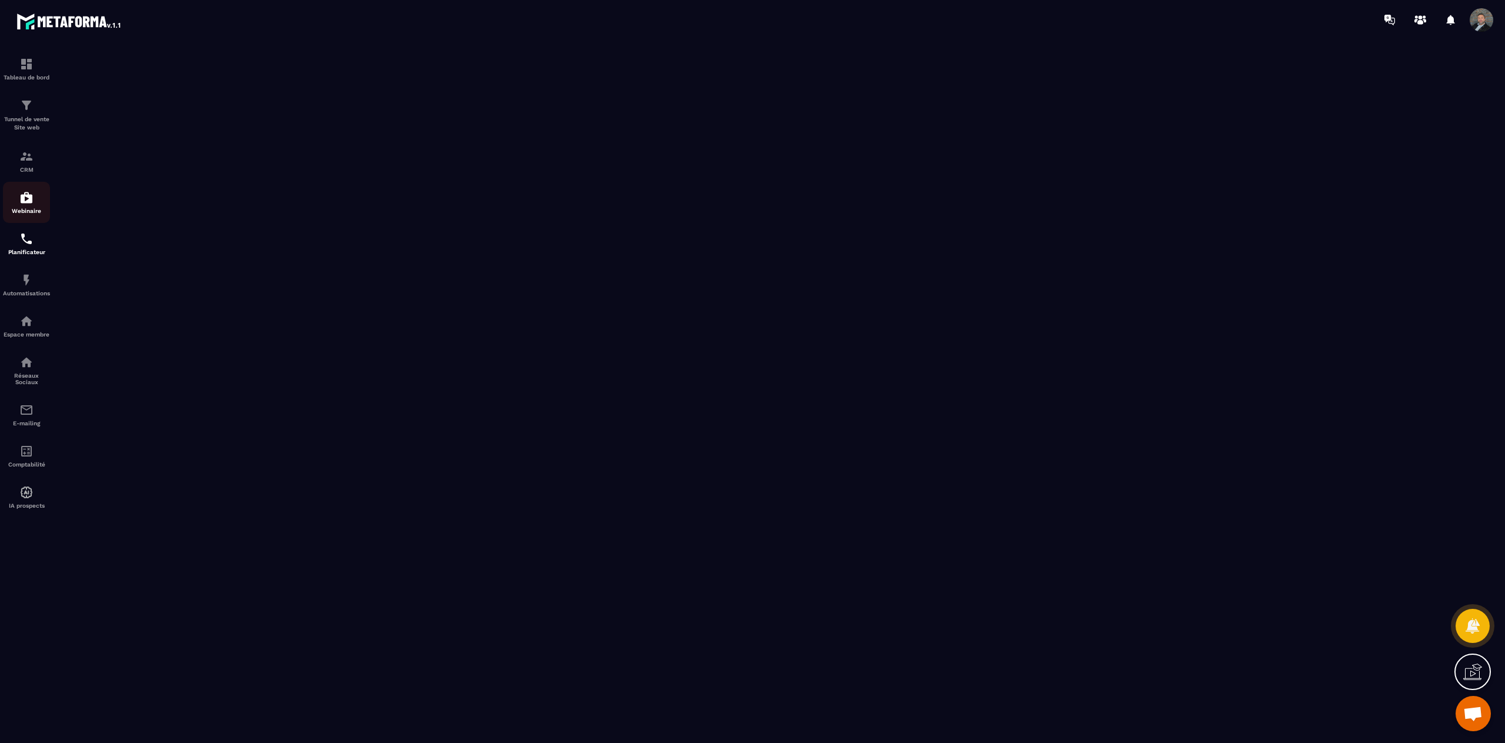
click at [27, 191] on img at bounding box center [26, 198] width 14 height 14
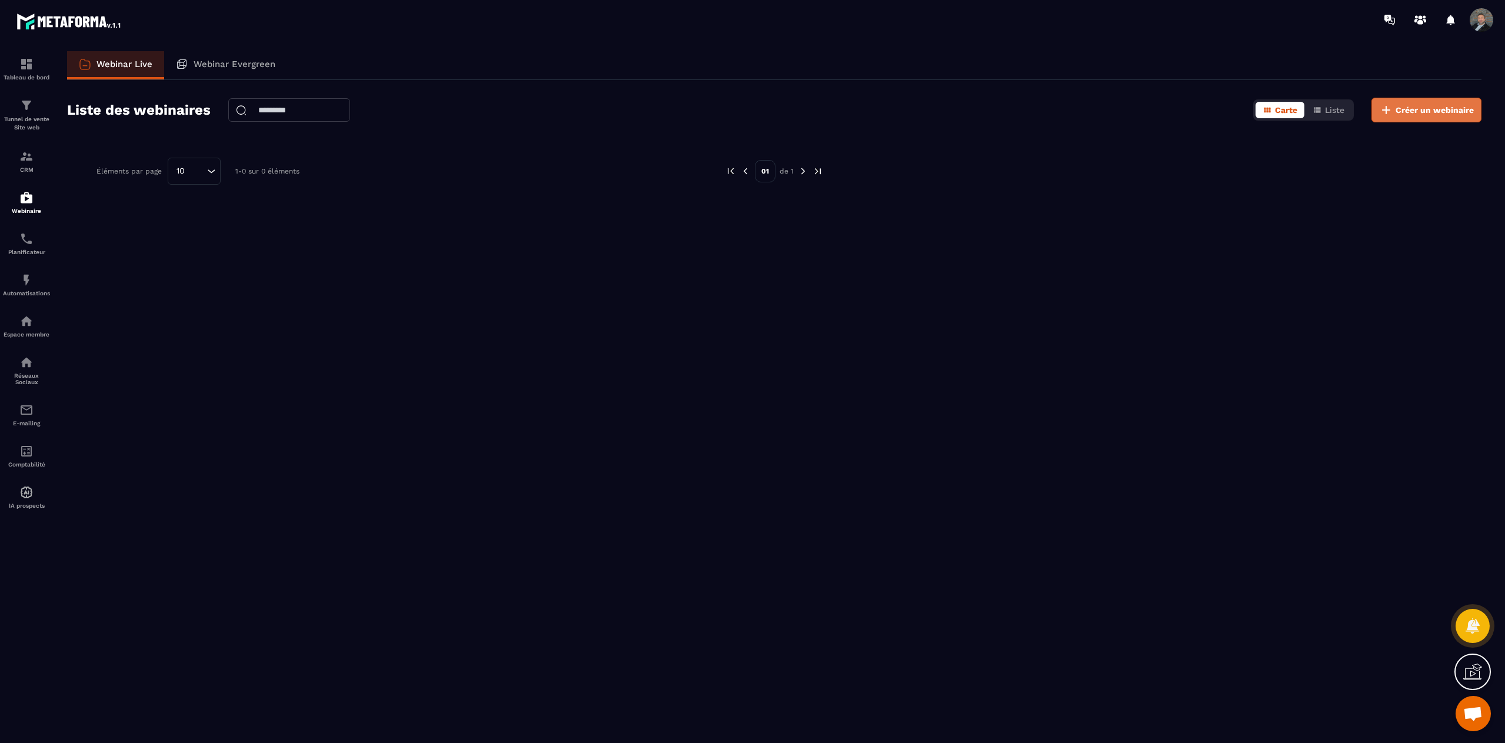
click at [1417, 110] on span "Créer un webinaire" at bounding box center [1435, 110] width 78 height 12
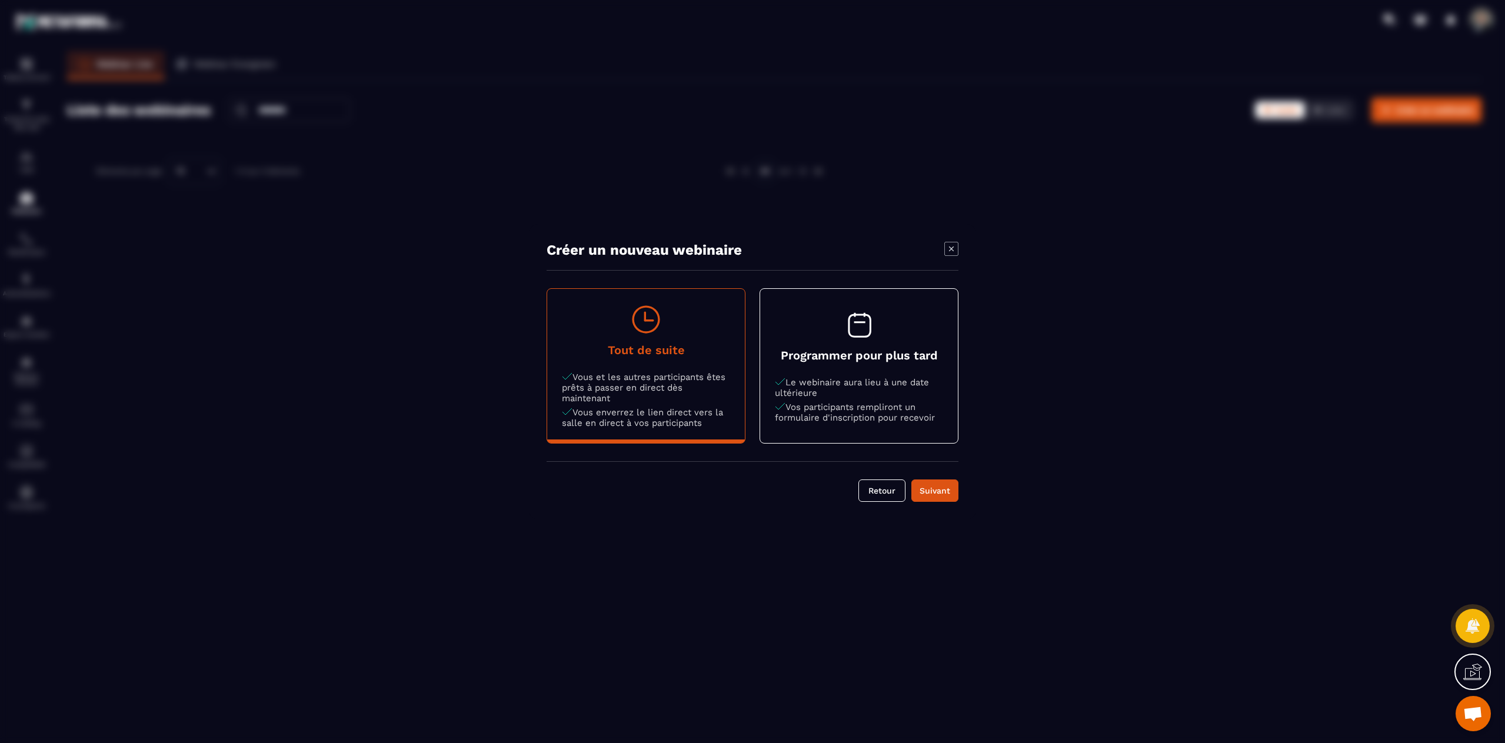
click at [815, 379] on p "Le webinaire aura lieu à une date ultérieure" at bounding box center [859, 387] width 168 height 21
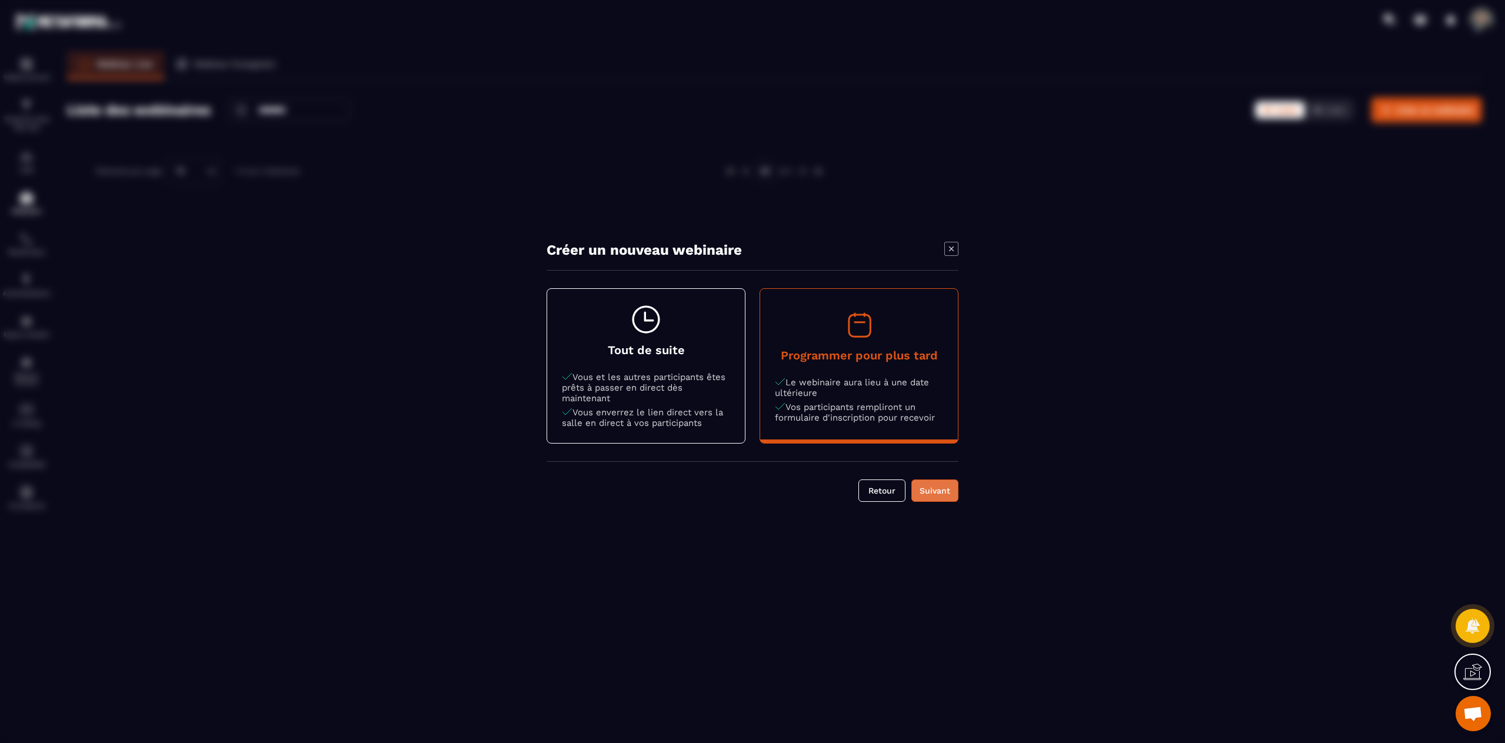
click at [931, 489] on div "Suivant" at bounding box center [935, 491] width 32 height 12
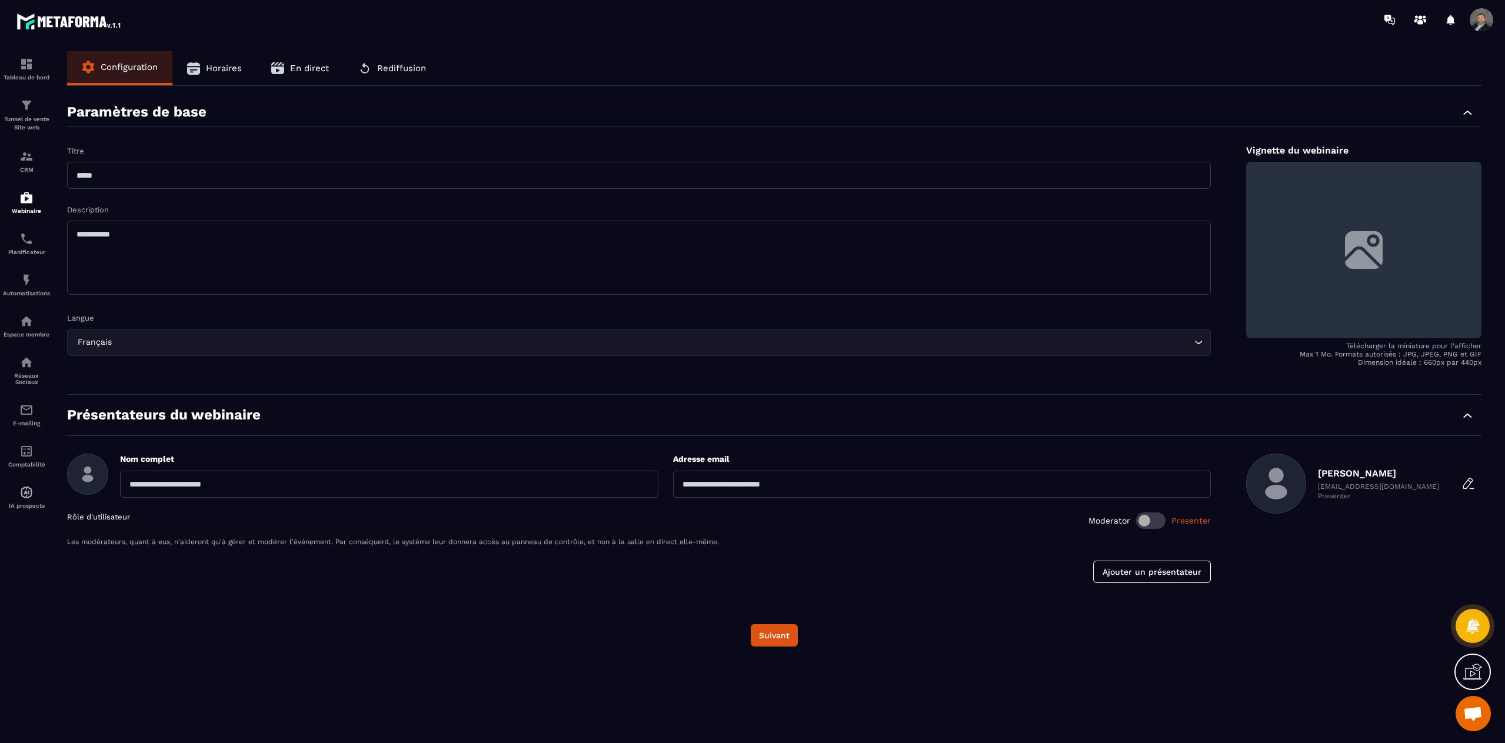
click at [211, 63] on span "Horaires" at bounding box center [224, 68] width 36 height 11
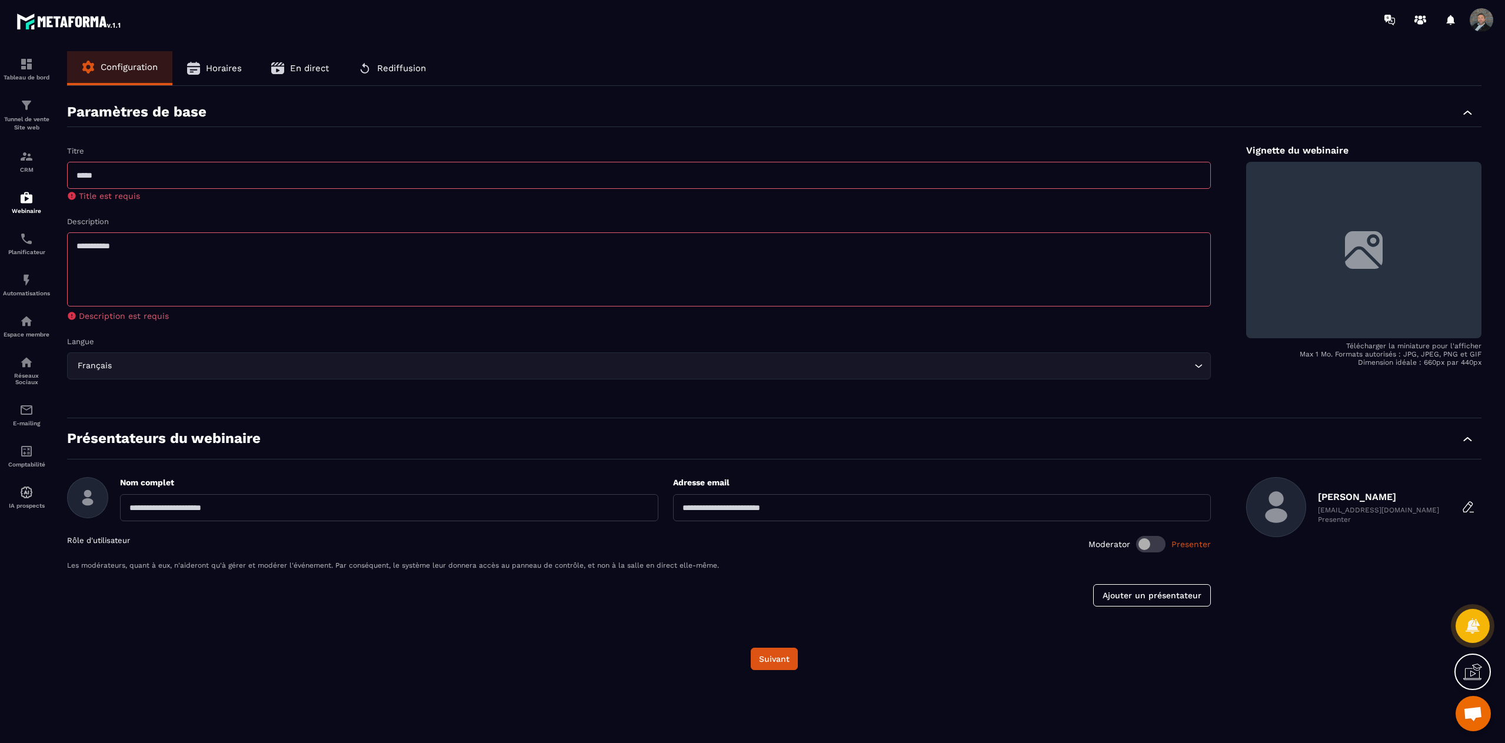
click at [112, 54] on button "Configuration" at bounding box center [119, 67] width 105 height 32
click at [26, 328] on img at bounding box center [26, 321] width 14 height 14
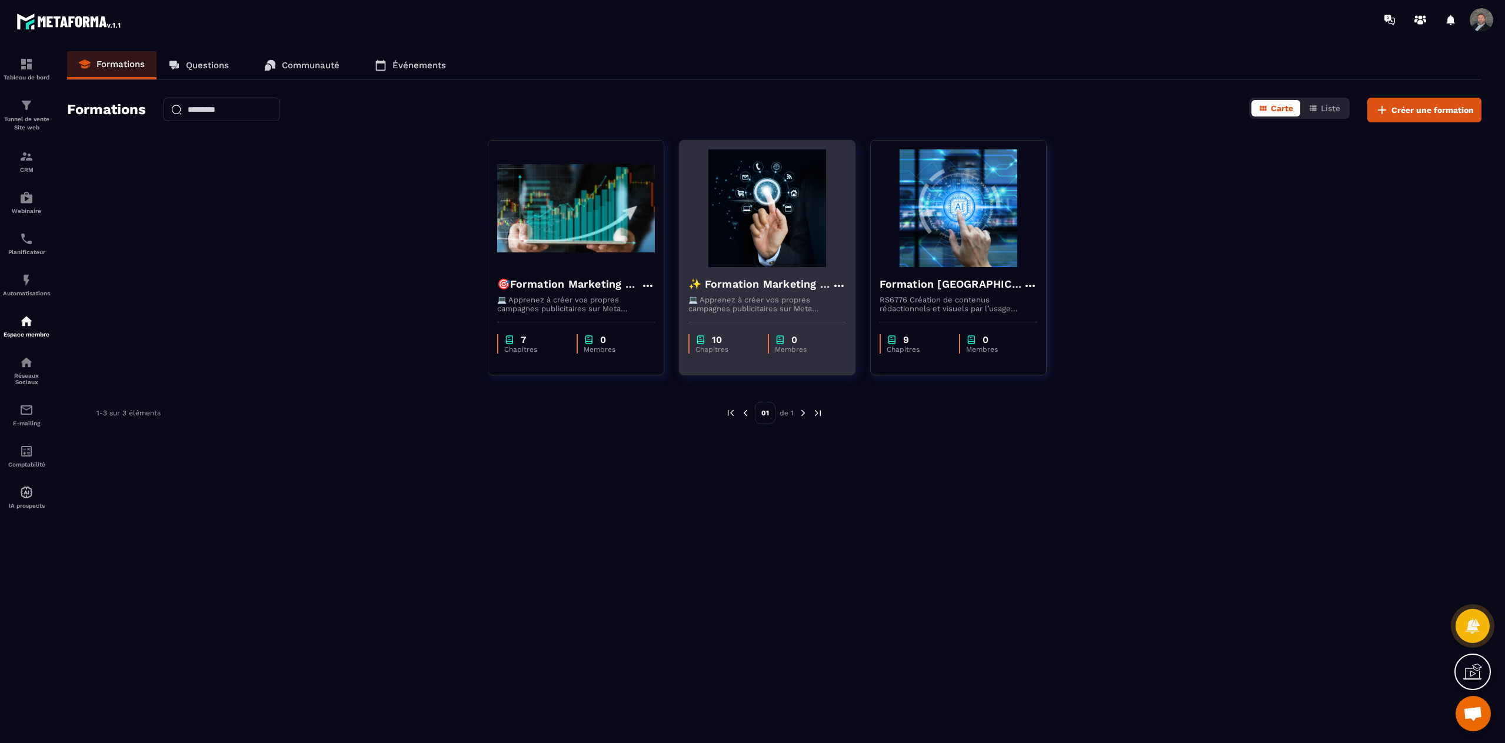
click at [753, 285] on h4 "✨ Formation Marketing Digital & Génération de Prospects" at bounding box center [761, 284] width 144 height 16
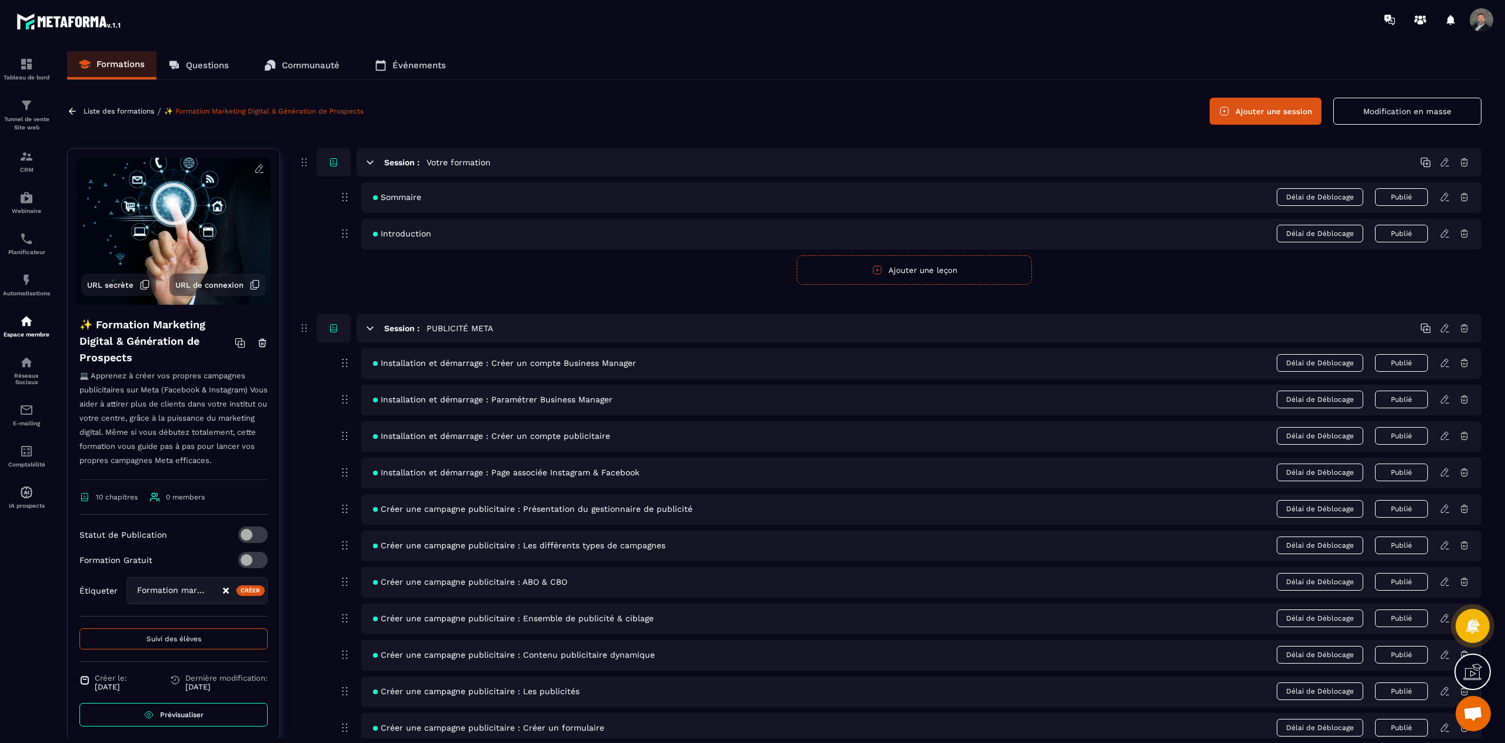
scroll to position [275, 0]
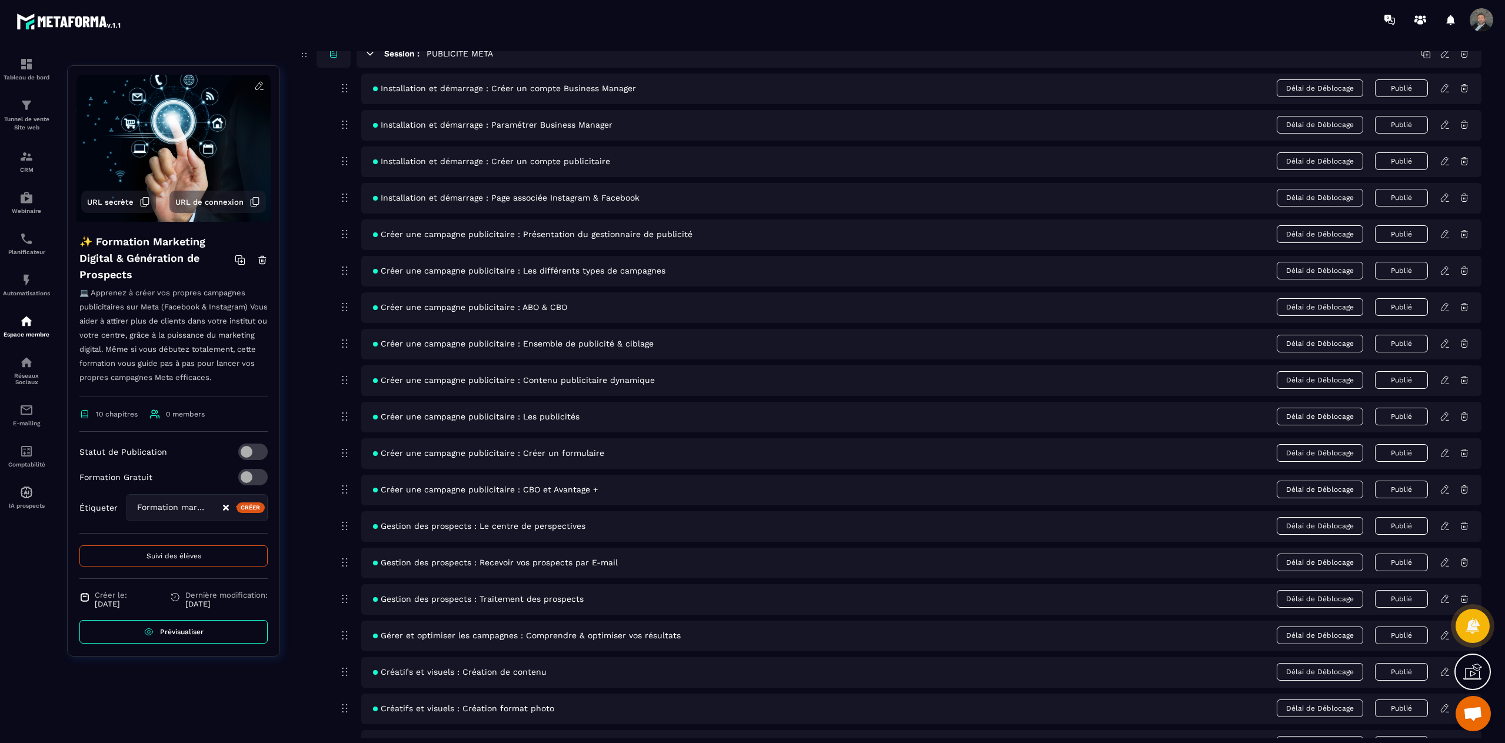
click at [511, 307] on span "Créer une campagne publicitaire : ABO & CBO" at bounding box center [470, 307] width 194 height 9
click at [1448, 305] on icon at bounding box center [1445, 307] width 11 height 11
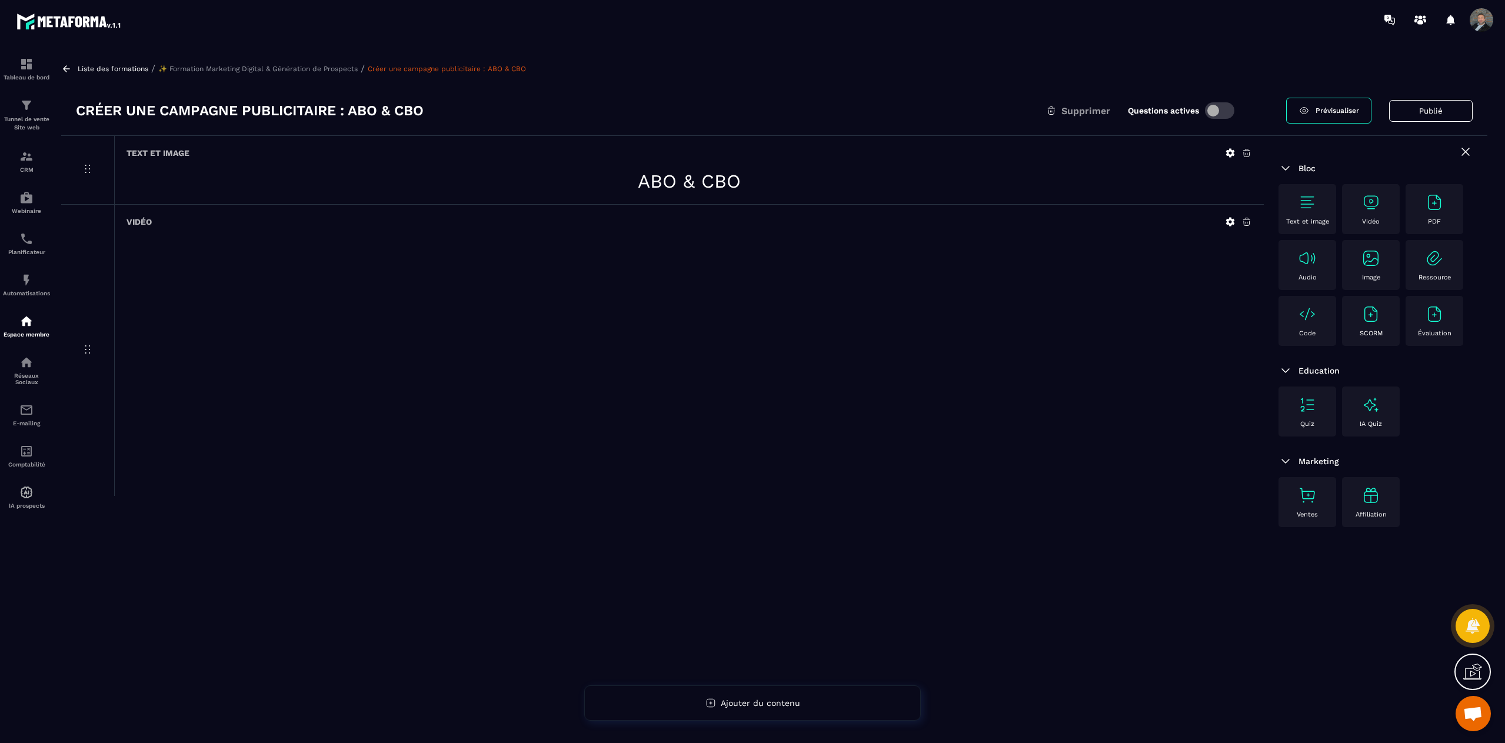
click at [207, 70] on p "✨ Formation Marketing Digital & Génération de Prospects" at bounding box center [258, 69] width 200 height 8
